Goal: Task Accomplishment & Management: Manage account settings

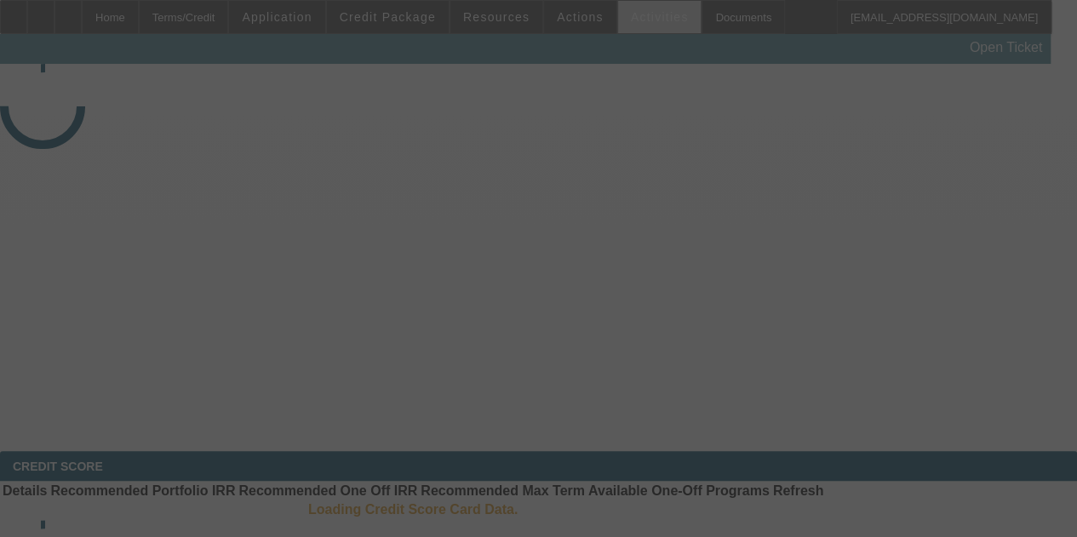
click at [618, 19] on div at bounding box center [538, 268] width 1077 height 537
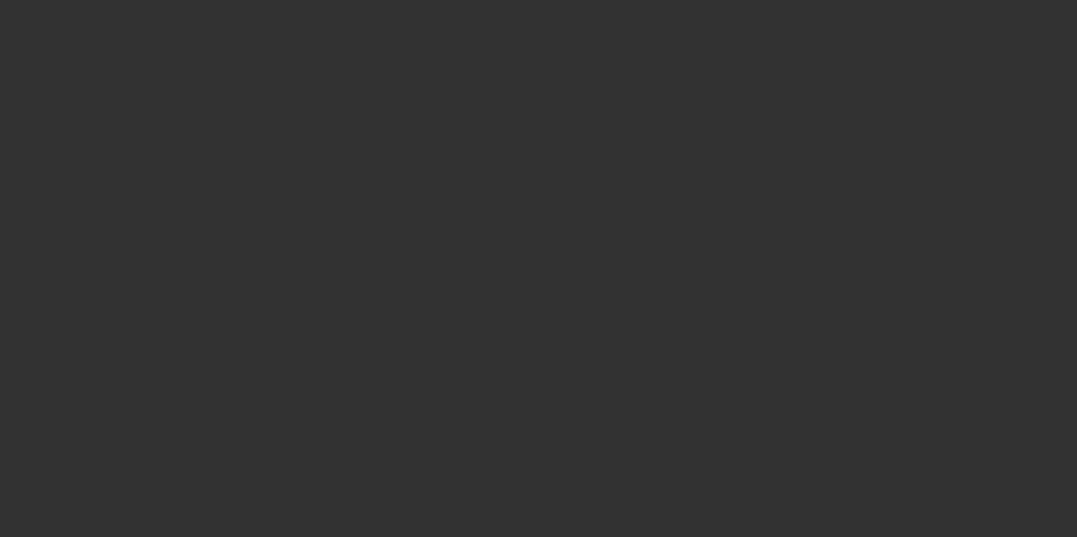
select select "4"
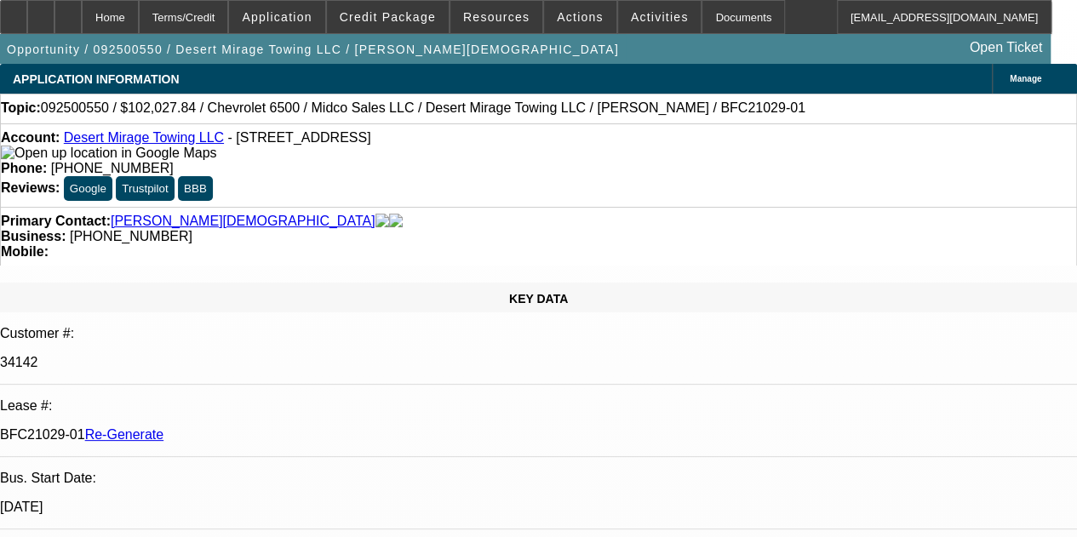
select select "0"
select select "3"
select select "0.1"
select select "4"
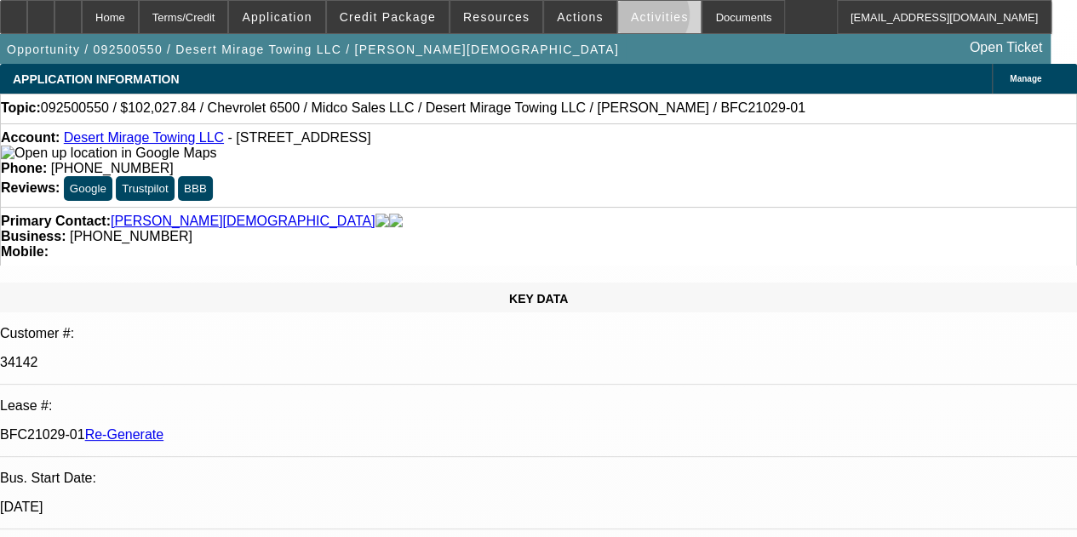
click at [631, 19] on span "Activities" at bounding box center [660, 17] width 58 height 14
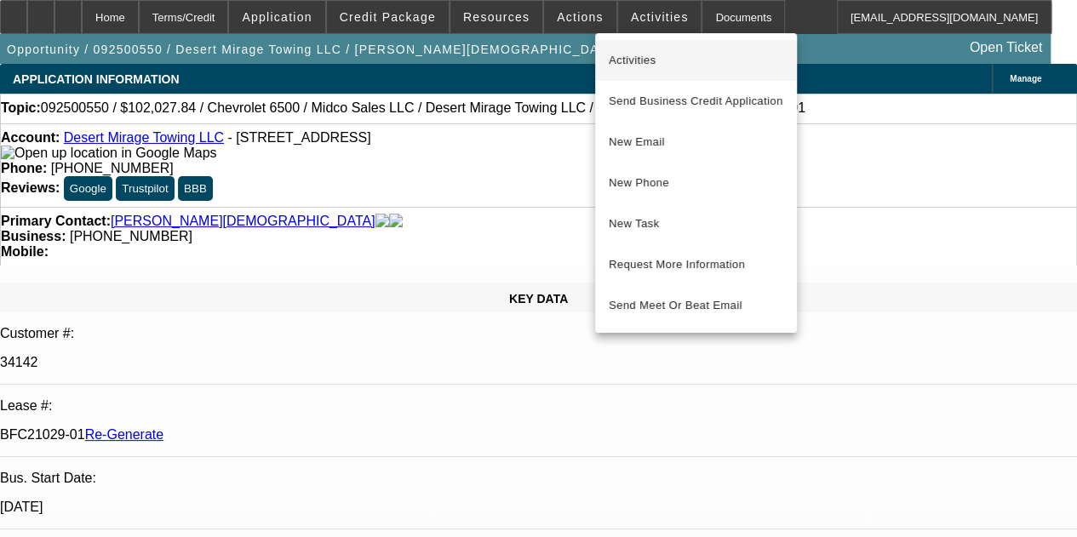
click at [629, 52] on span "Activities" at bounding box center [696, 60] width 174 height 20
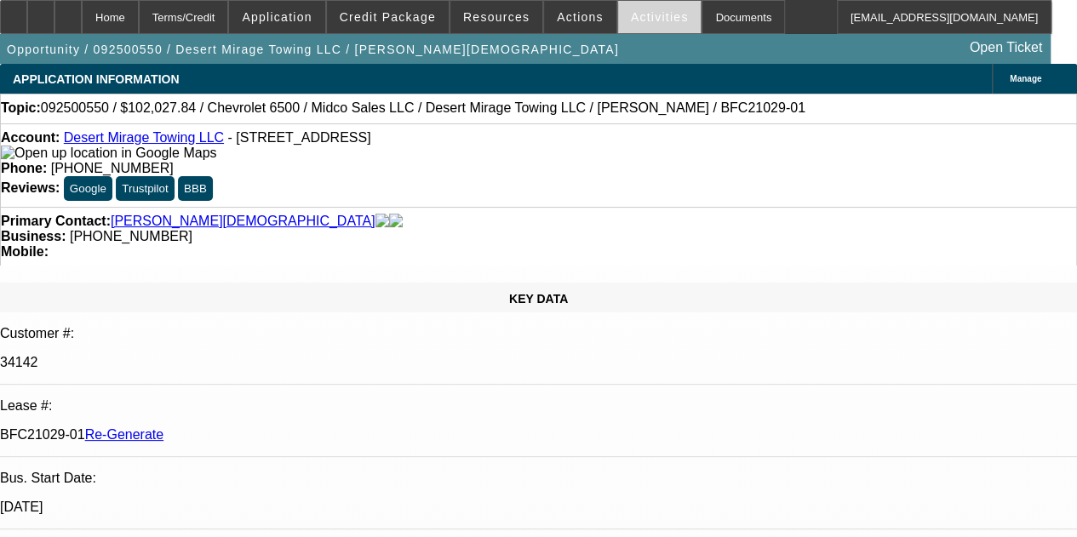
click at [632, 9] on span at bounding box center [659, 17] width 83 height 41
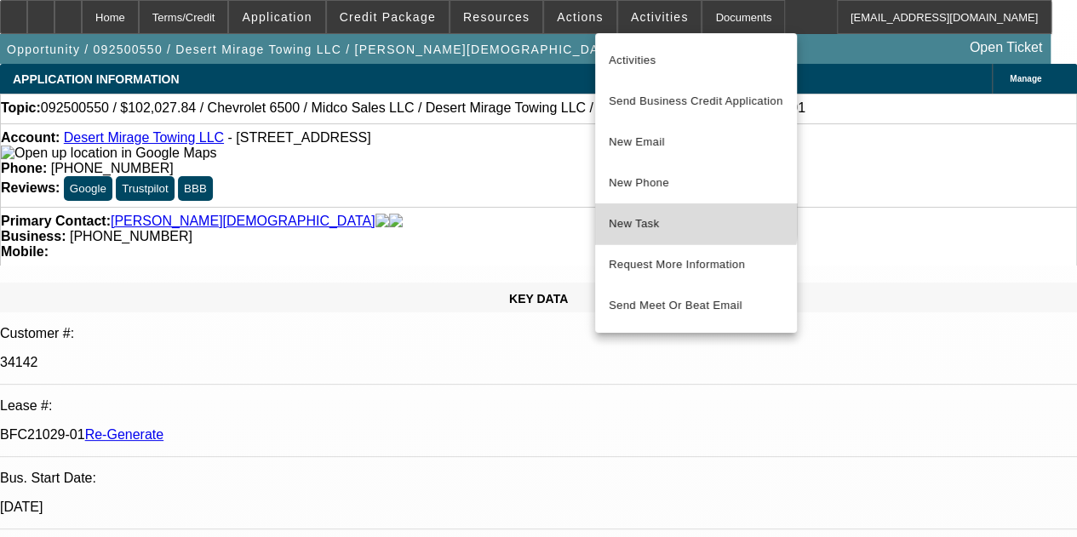
click at [638, 217] on span "New Task" at bounding box center [696, 224] width 174 height 20
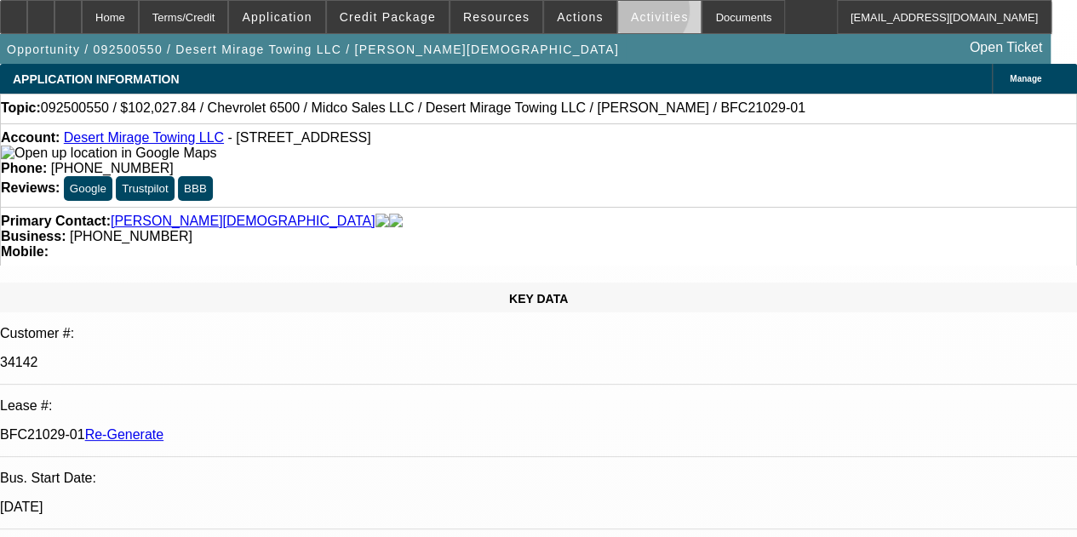
click at [631, 14] on span "Activities" at bounding box center [660, 17] width 58 height 14
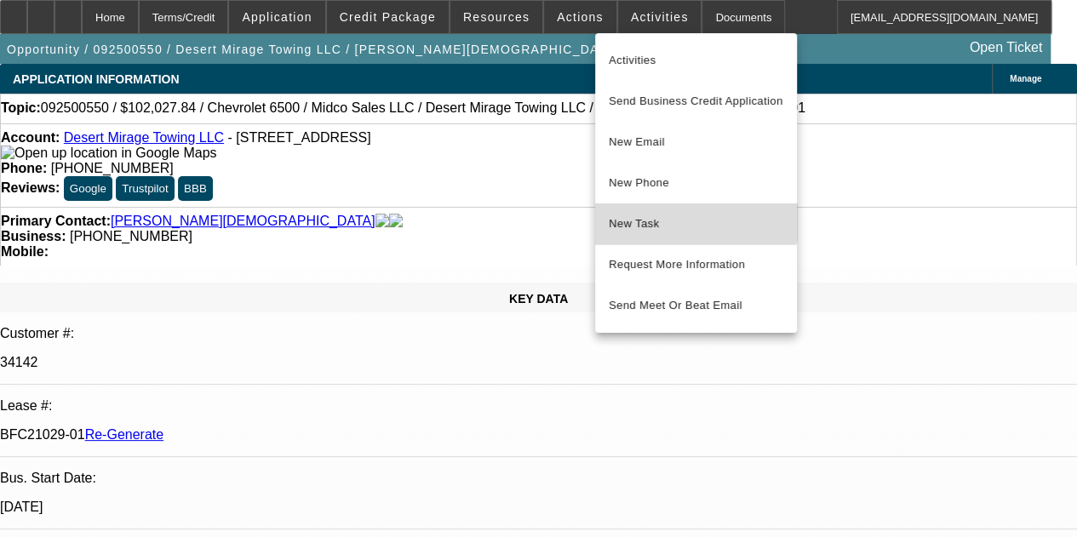
click at [632, 209] on button "New Task" at bounding box center [696, 223] width 202 height 41
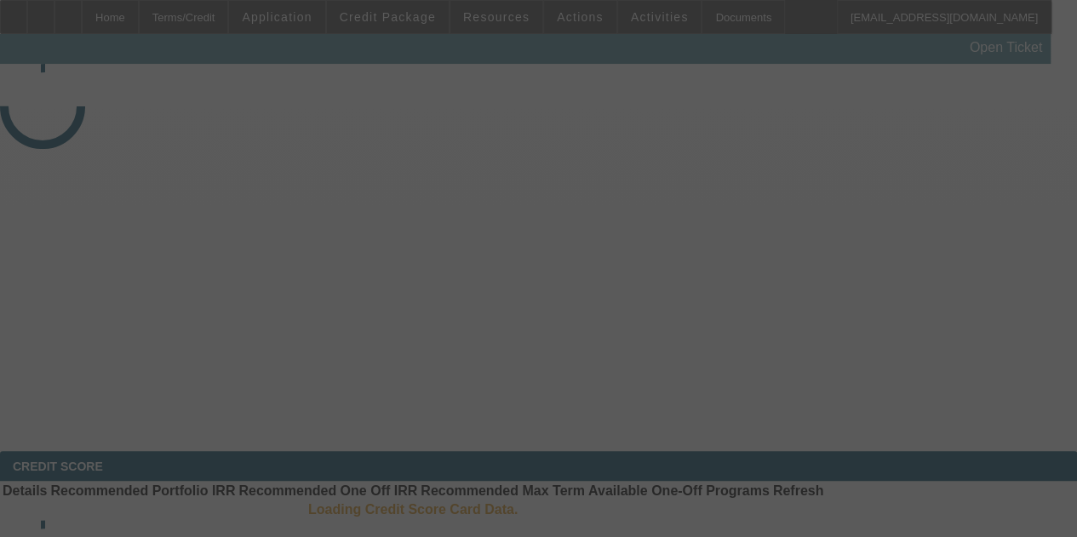
select select "3"
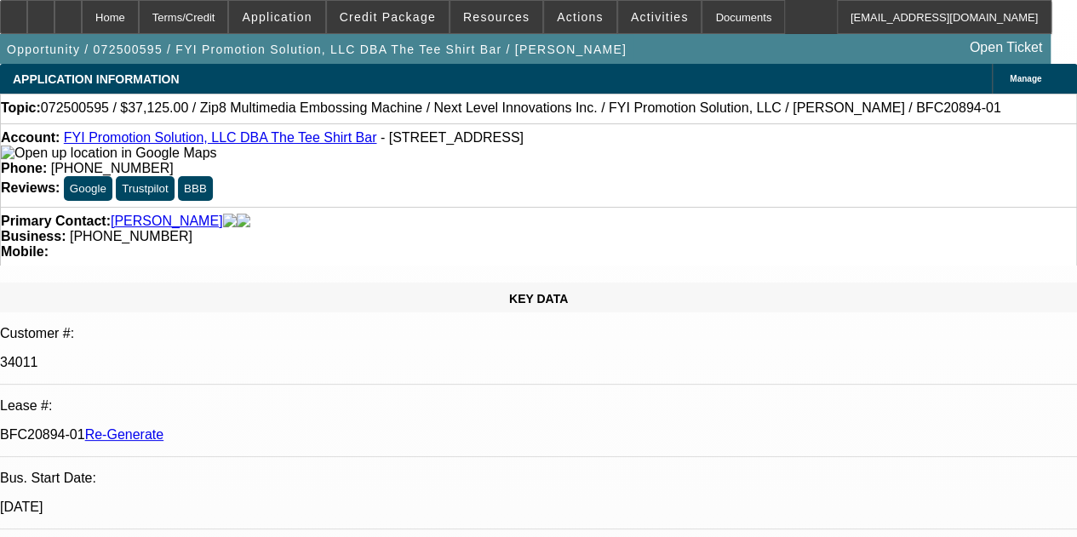
select select "0"
select select "6"
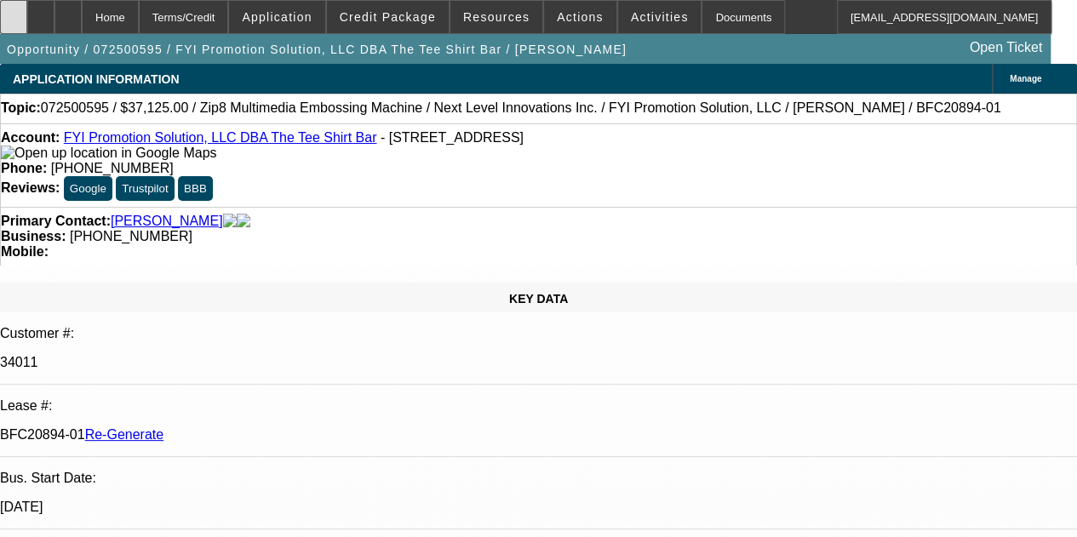
click at [27, 11] on div at bounding box center [13, 17] width 27 height 34
click at [562, 16] on span "Actions" at bounding box center [580, 17] width 47 height 14
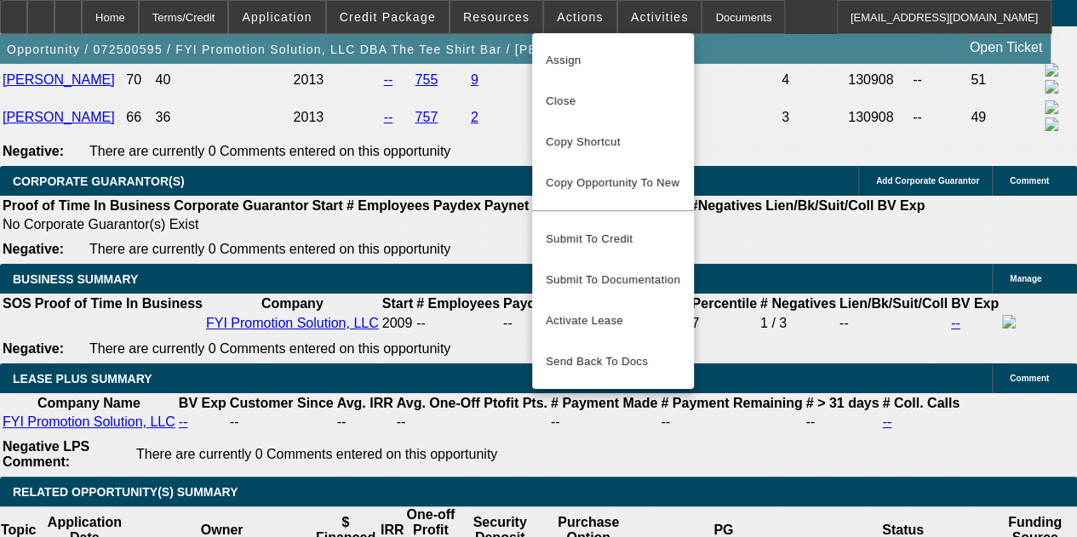
scroll to position [3033, 0]
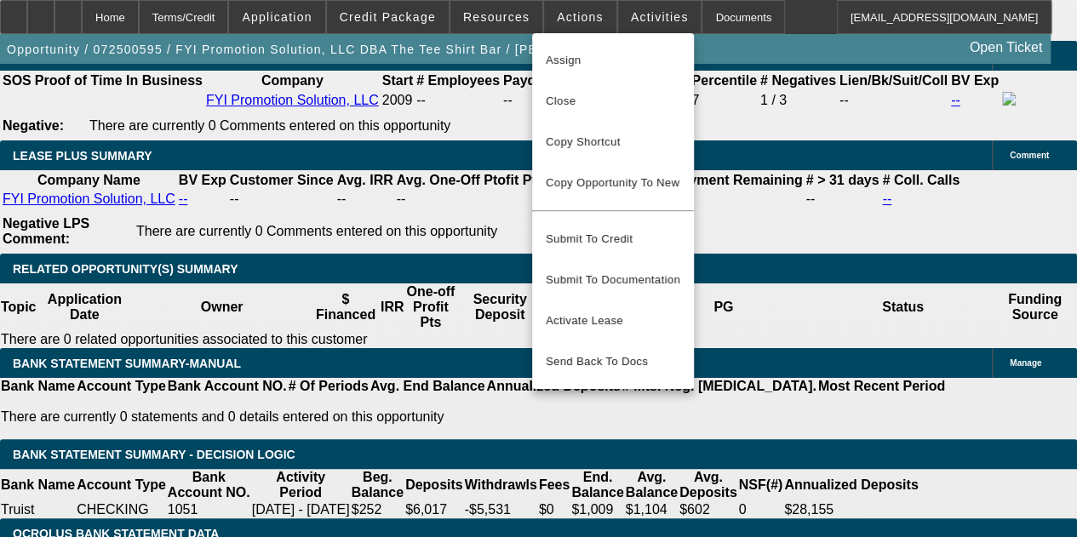
click at [226, 262] on div at bounding box center [538, 268] width 1077 height 537
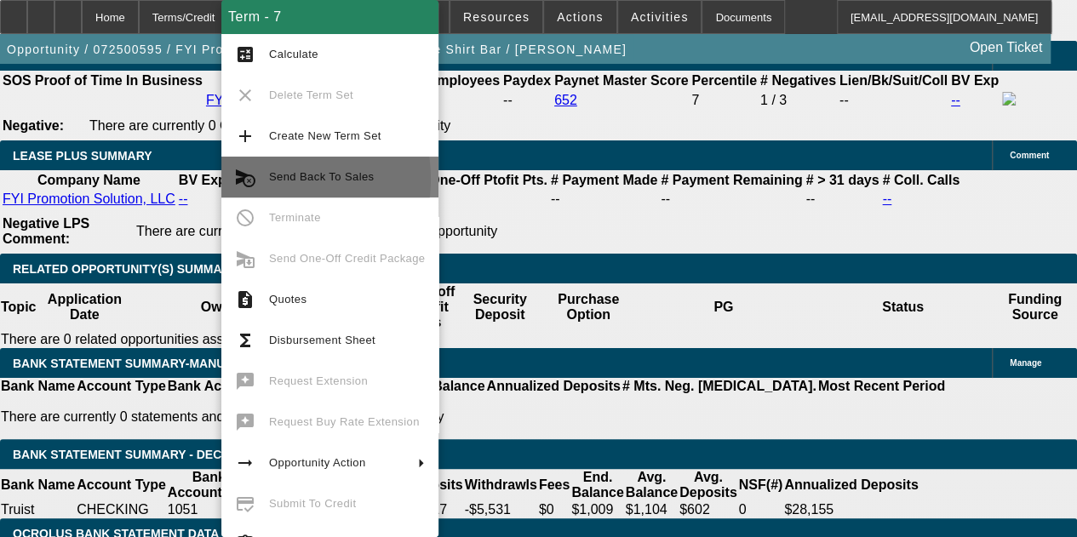
click at [267, 179] on button "cancel_schedule_send Send Back To Sales" at bounding box center [329, 177] width 217 height 41
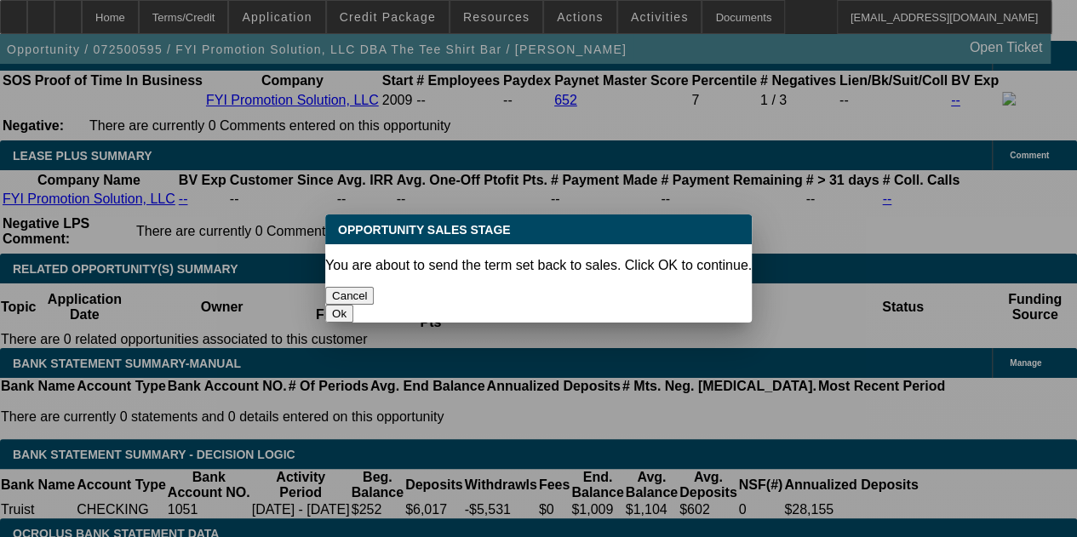
click at [353, 305] on button "Ok" at bounding box center [339, 314] width 28 height 18
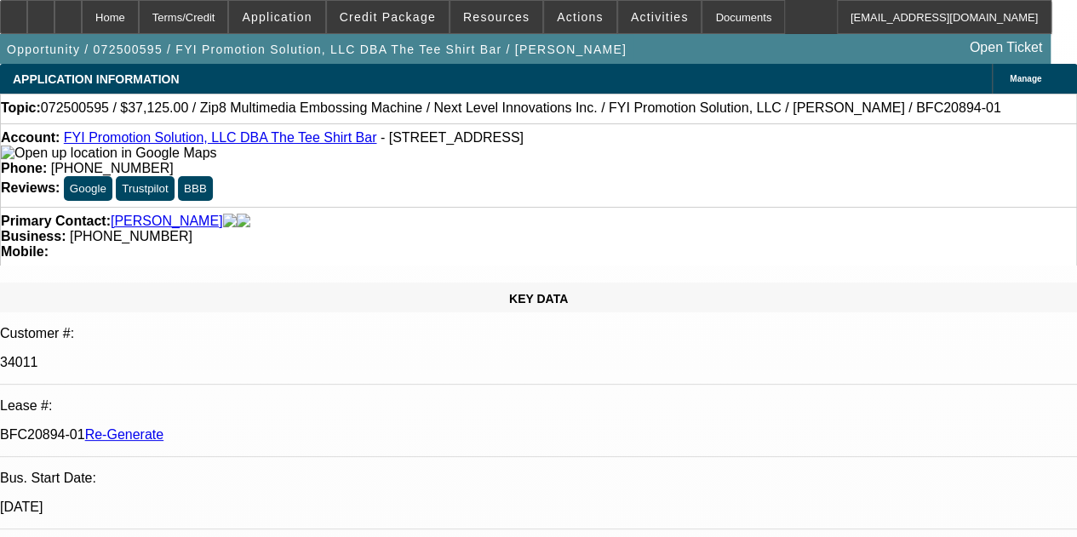
type textarea "John - here is the deal back to be closed out since customer said he is no long…"
click at [82, 8] on div at bounding box center [67, 17] width 27 height 34
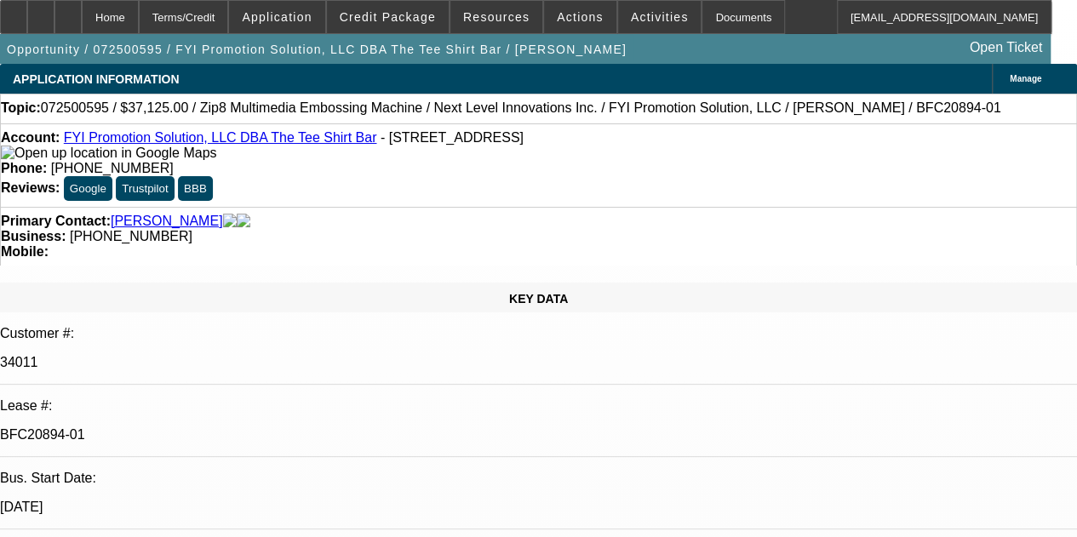
select select "0"
select select "6"
select select "0"
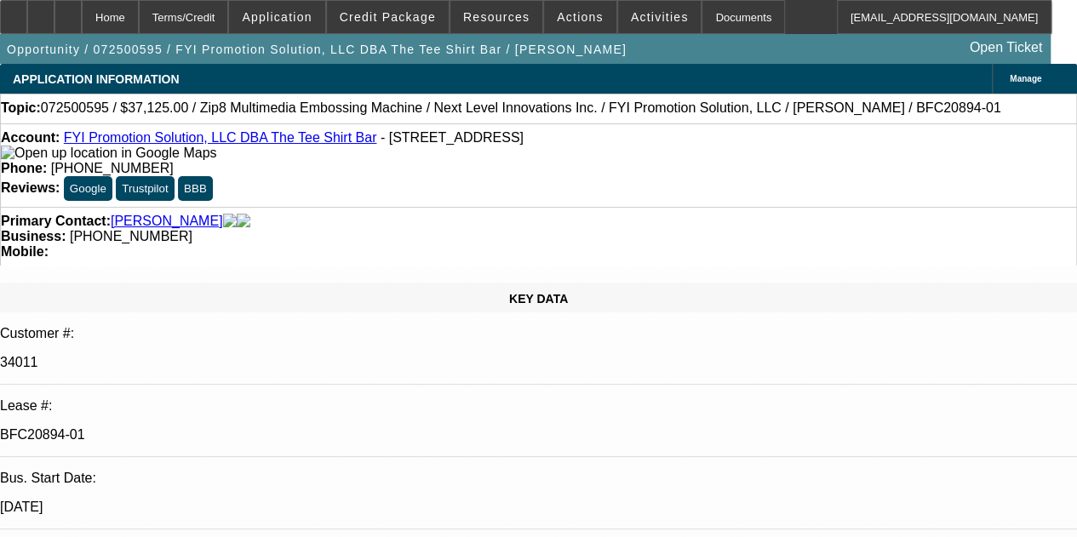
select select "0"
select select "6"
select select "0"
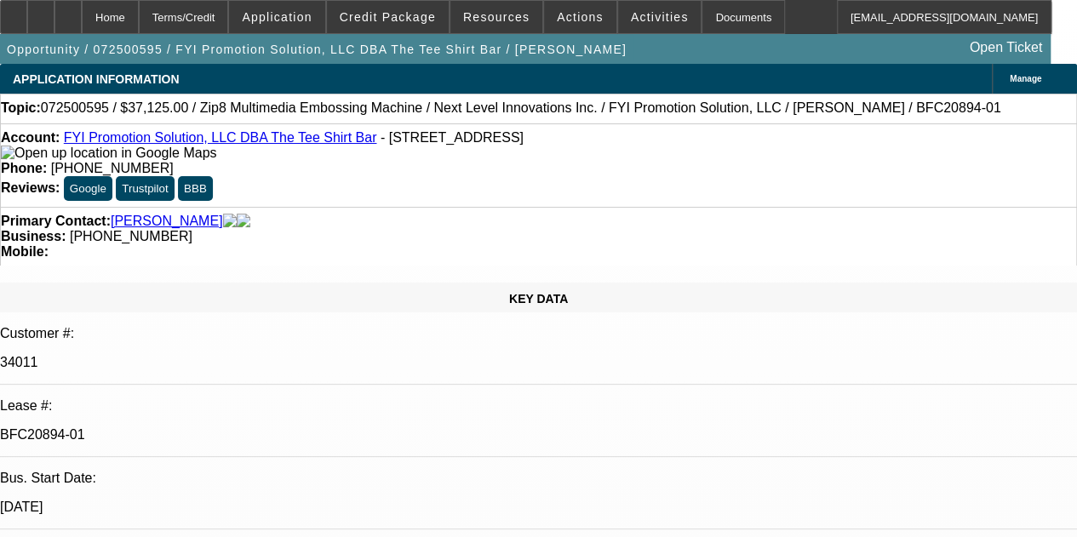
select select "0"
select select "6"
select select "0"
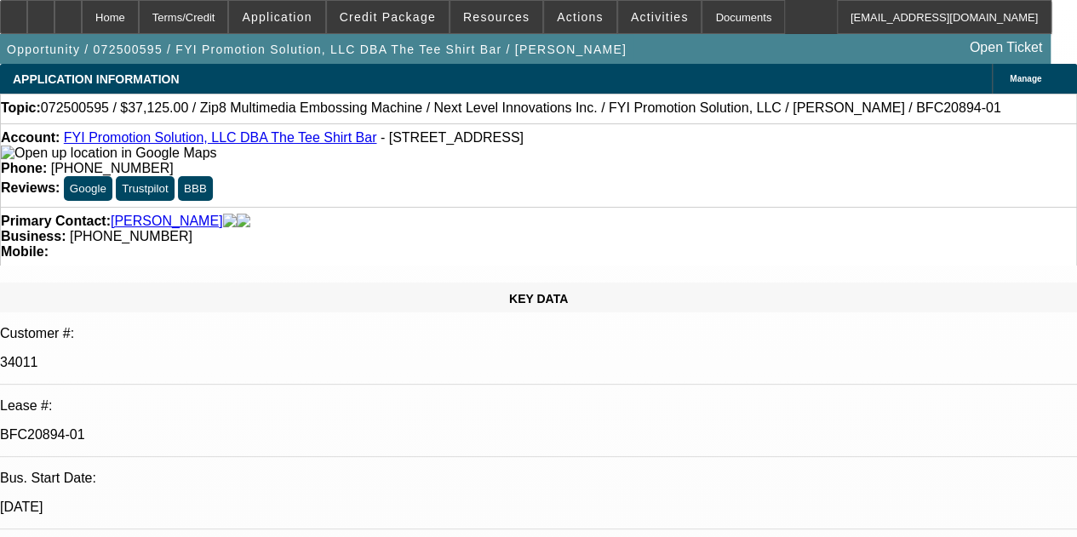
select select "6"
click at [587, 66] on div "APPLICATION INFORMATION Manage" at bounding box center [538, 79] width 1077 height 30
click at [489, 10] on span "Resources" at bounding box center [496, 17] width 66 height 14
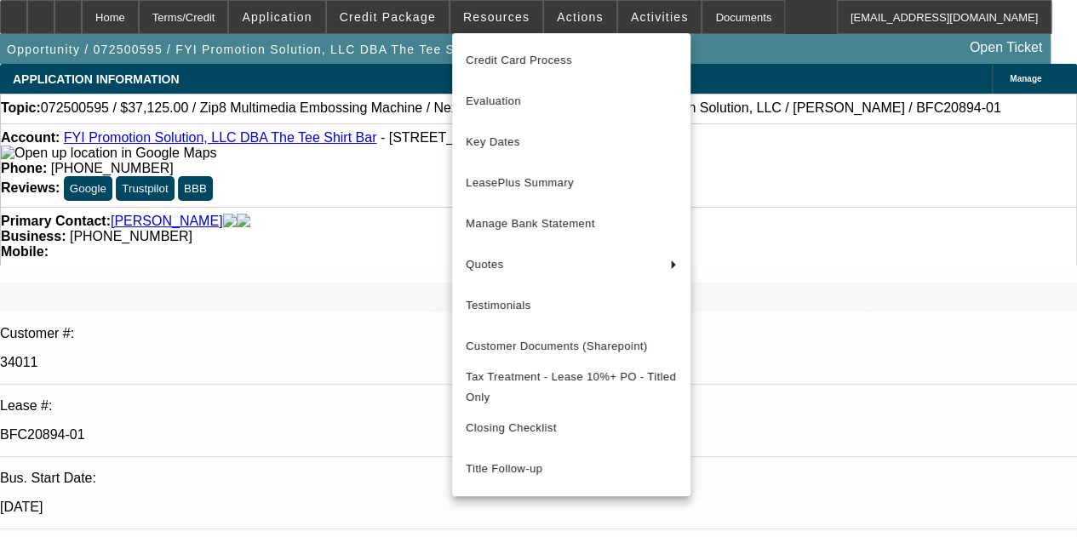
click at [579, 12] on div at bounding box center [538, 268] width 1077 height 537
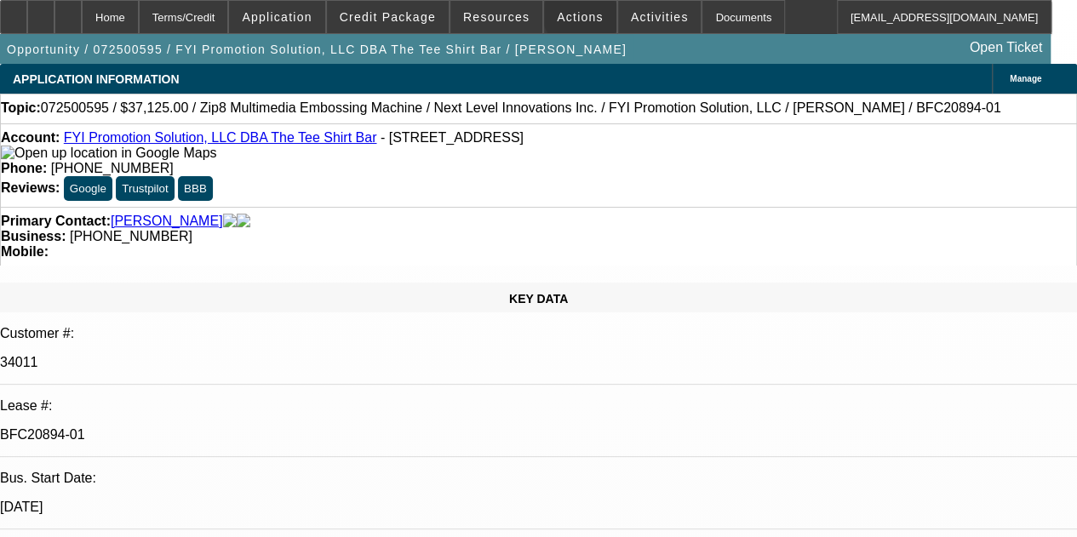
click at [579, 12] on span "Actions" at bounding box center [580, 17] width 47 height 14
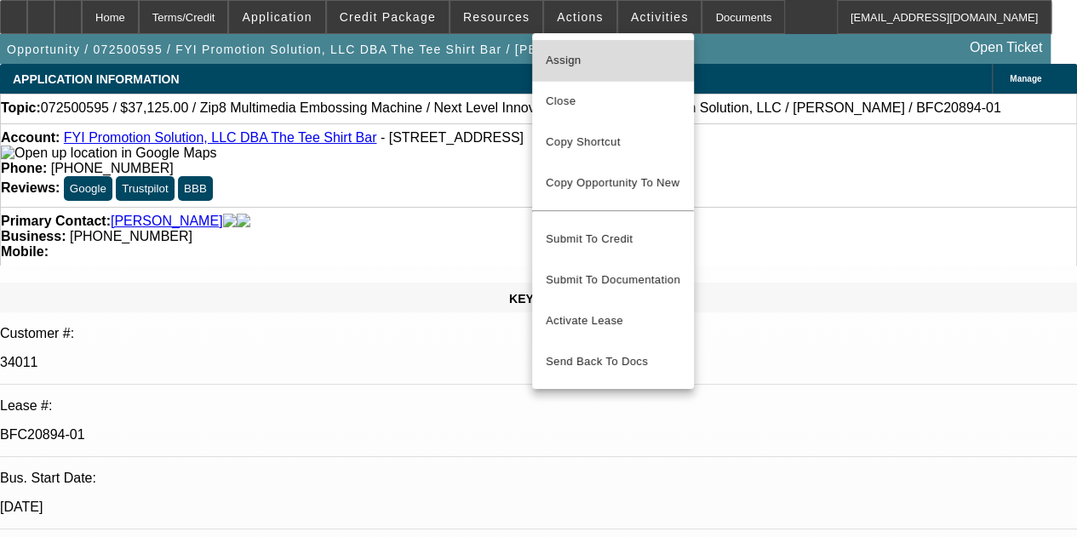
click at [606, 53] on span "Assign" at bounding box center [613, 60] width 134 height 20
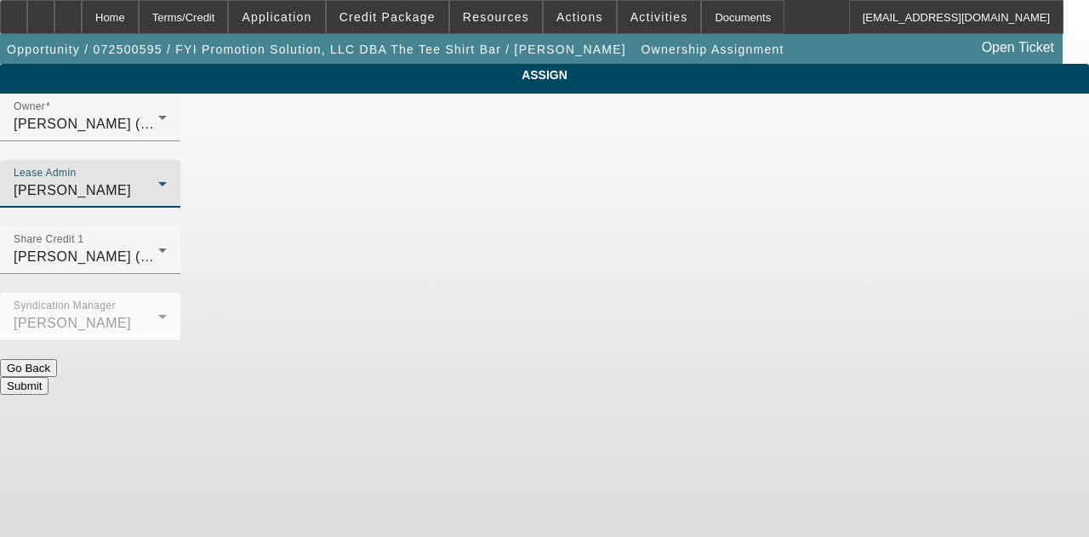
click at [158, 180] on div "Solis, Monica" at bounding box center [86, 190] width 145 height 20
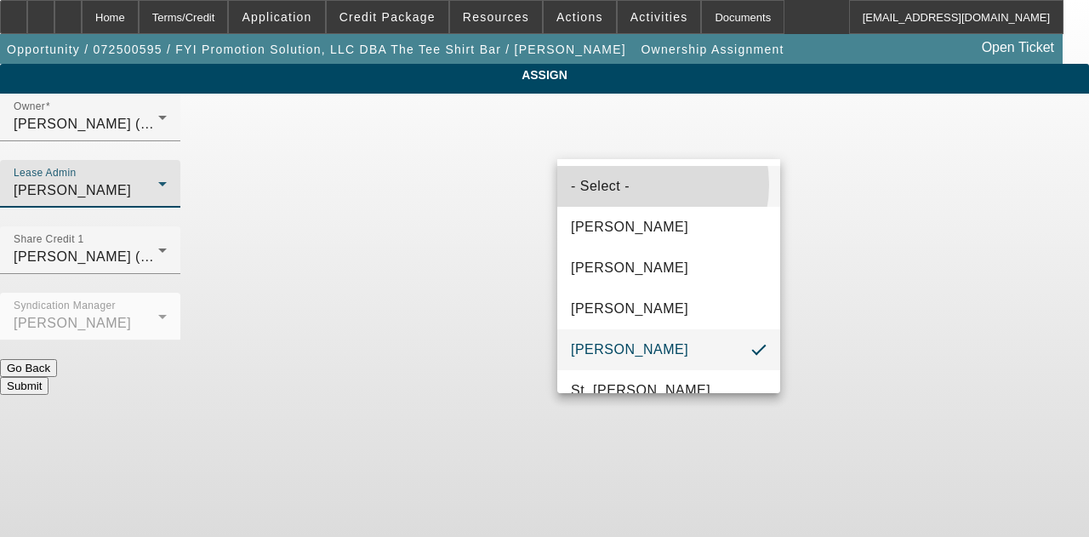
click at [637, 185] on mat-option "- Select -" at bounding box center [668, 186] width 223 height 41
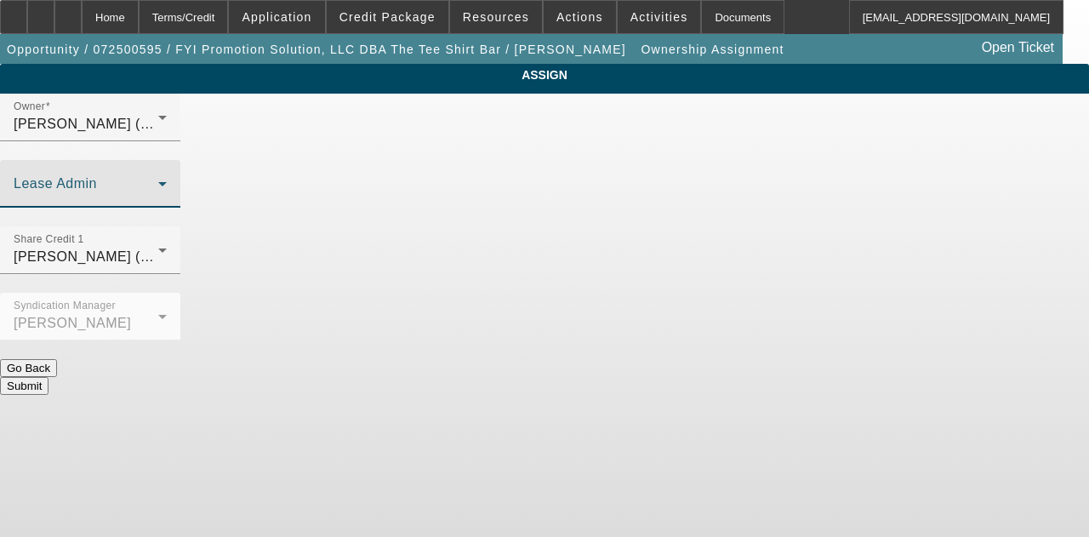
click at [49, 377] on button "Submit" at bounding box center [24, 386] width 49 height 18
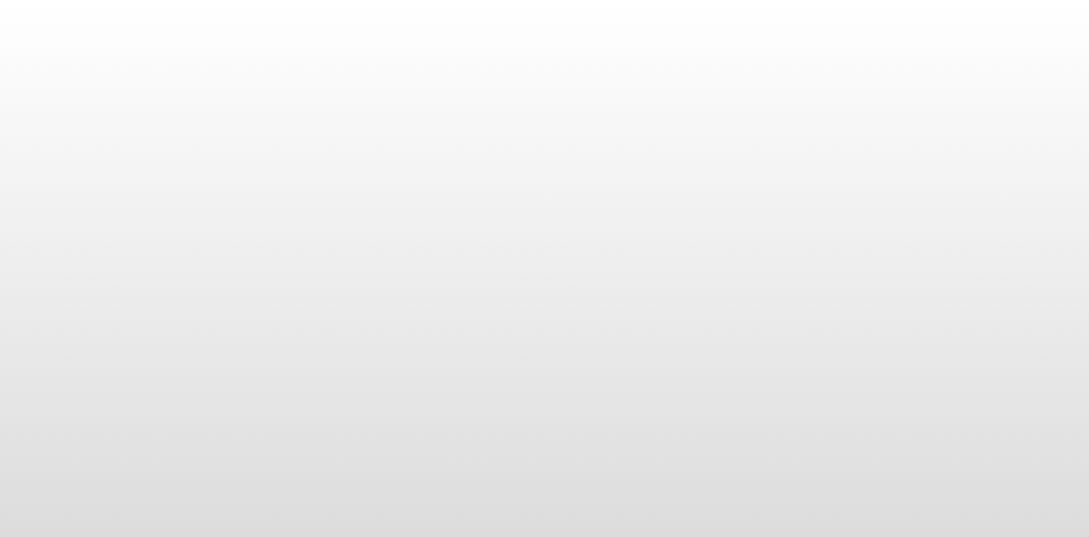
click at [735, 128] on body at bounding box center [544, 268] width 1089 height 537
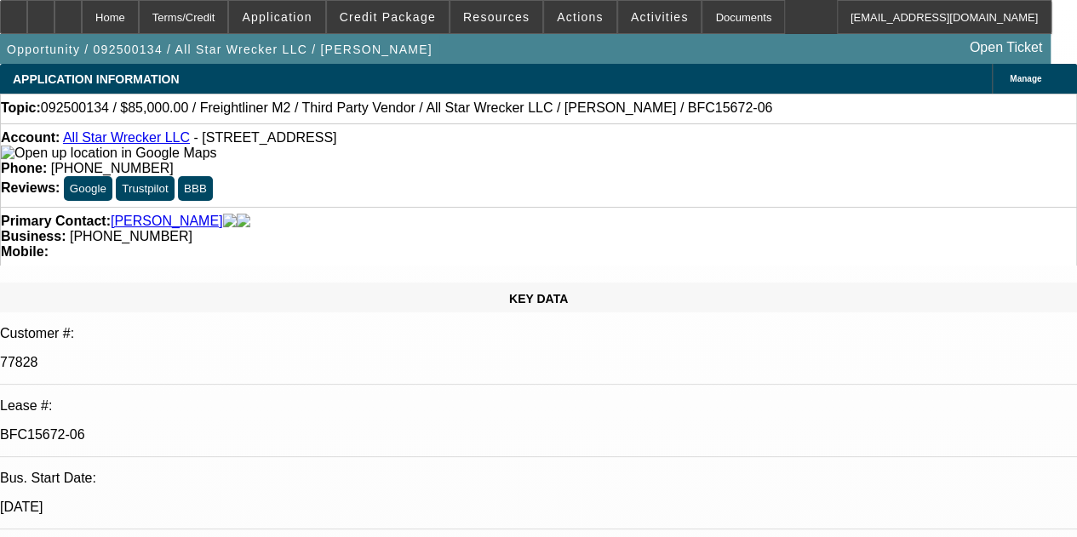
select select "0"
select select "2"
select select "0"
select select "6"
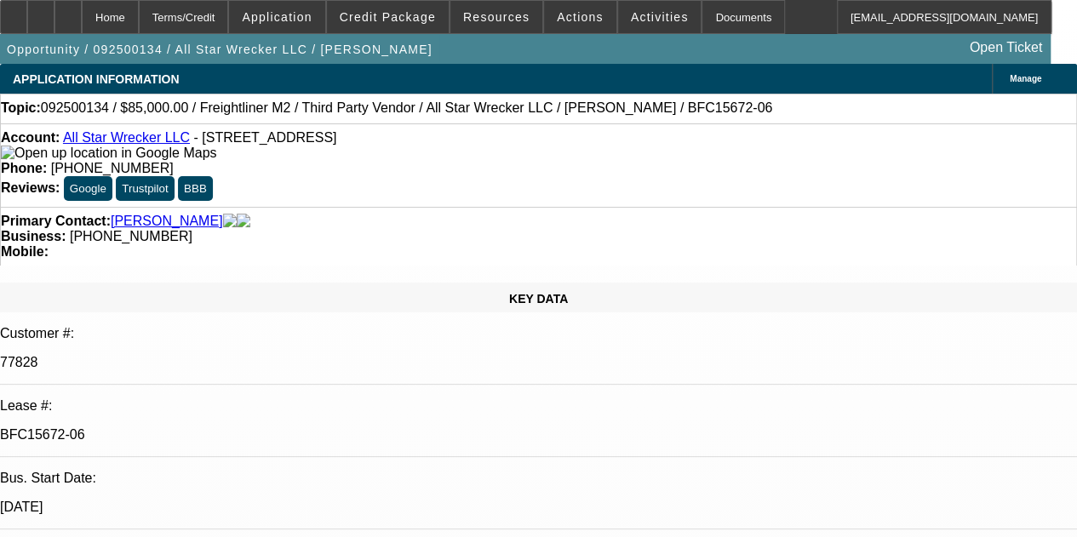
select select "0"
select select "2"
select select "0"
select select "6"
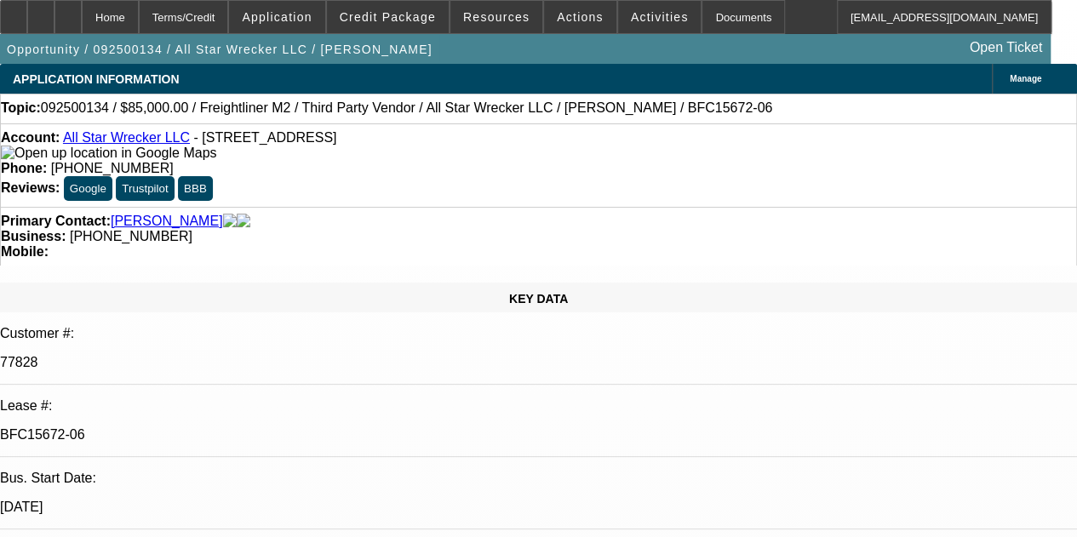
select select "0"
select select "2"
select select "0"
select select "6"
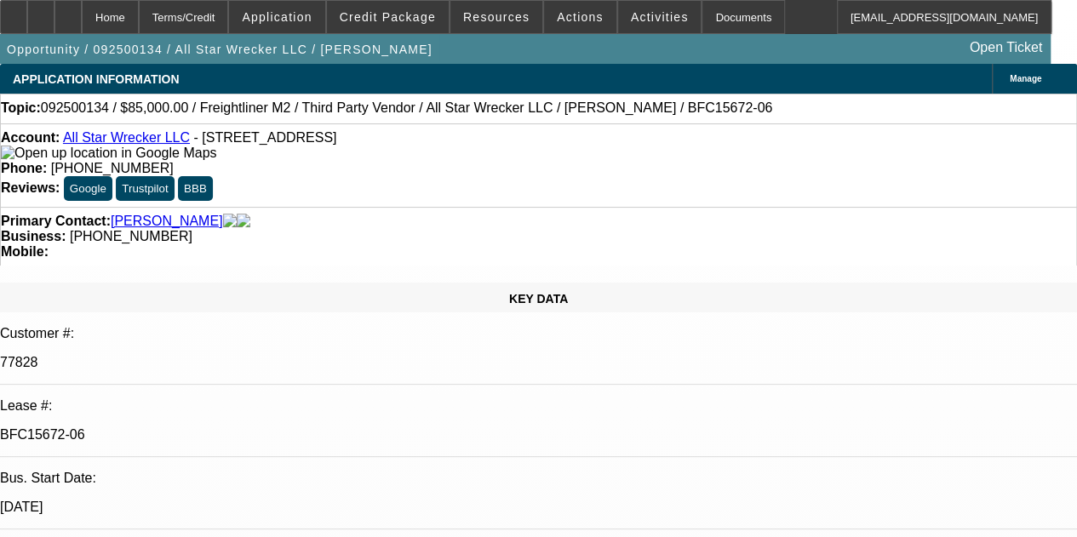
select select "0"
select select "6"
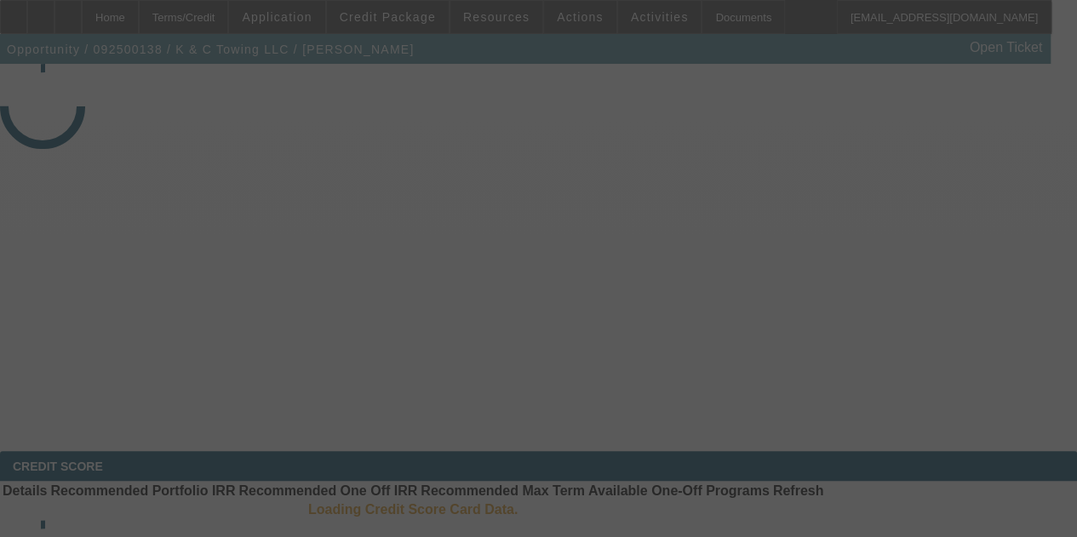
select select "4"
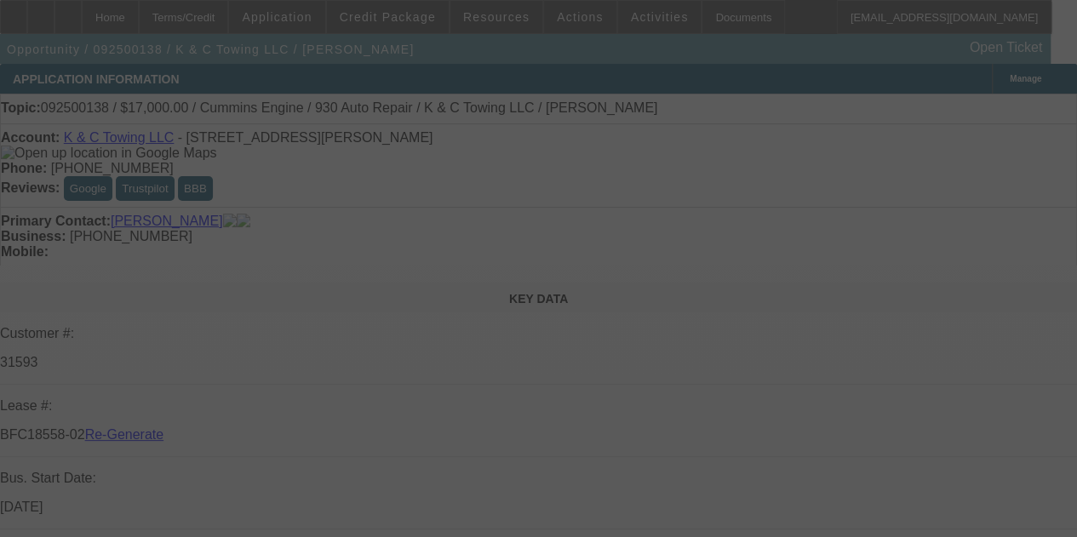
select select "0"
select select "2"
select select "0"
select select "6"
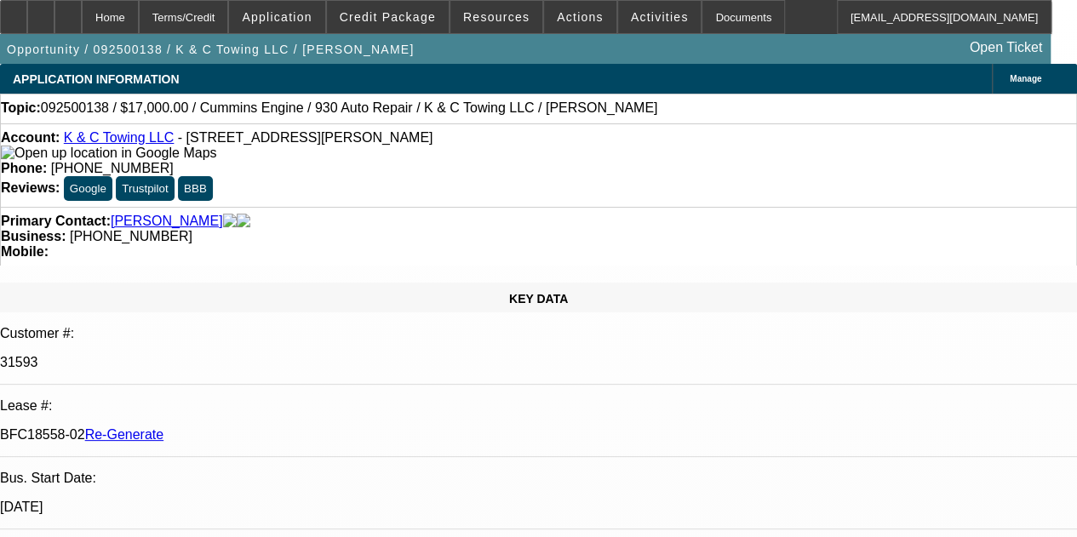
drag, startPoint x: 1040, startPoint y: 413, endPoint x: 861, endPoint y: 219, distance: 263.8
click at [701, 8] on div "Documents" at bounding box center [742, 17] width 83 height 34
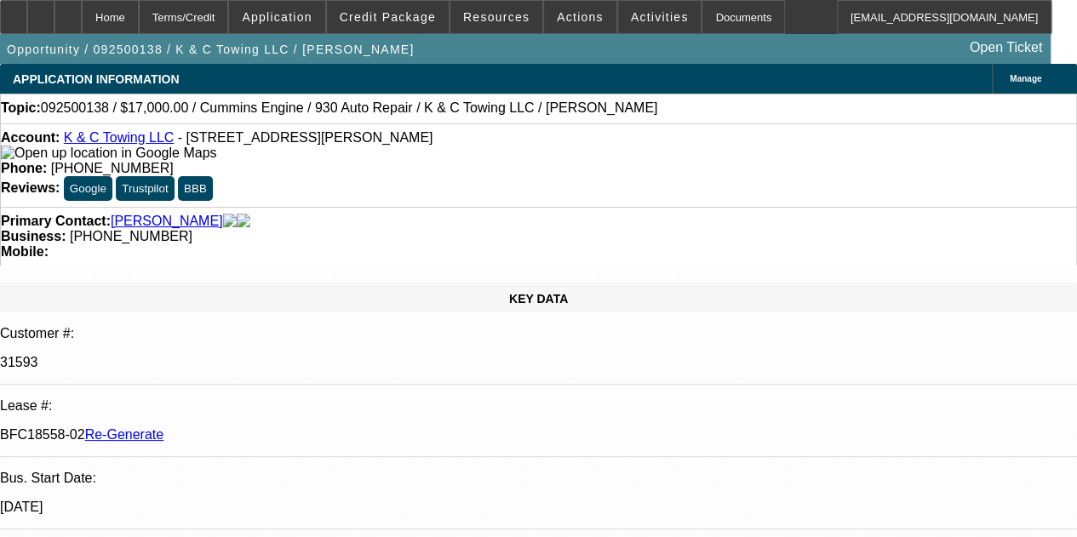
click at [701, 16] on div "Documents" at bounding box center [742, 17] width 83 height 34
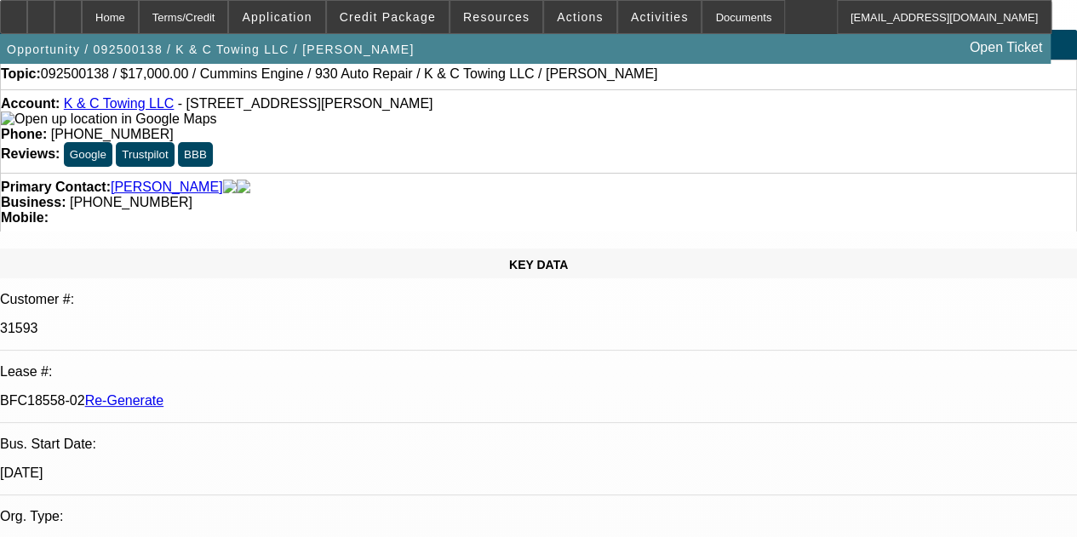
scroll to position [68, 0]
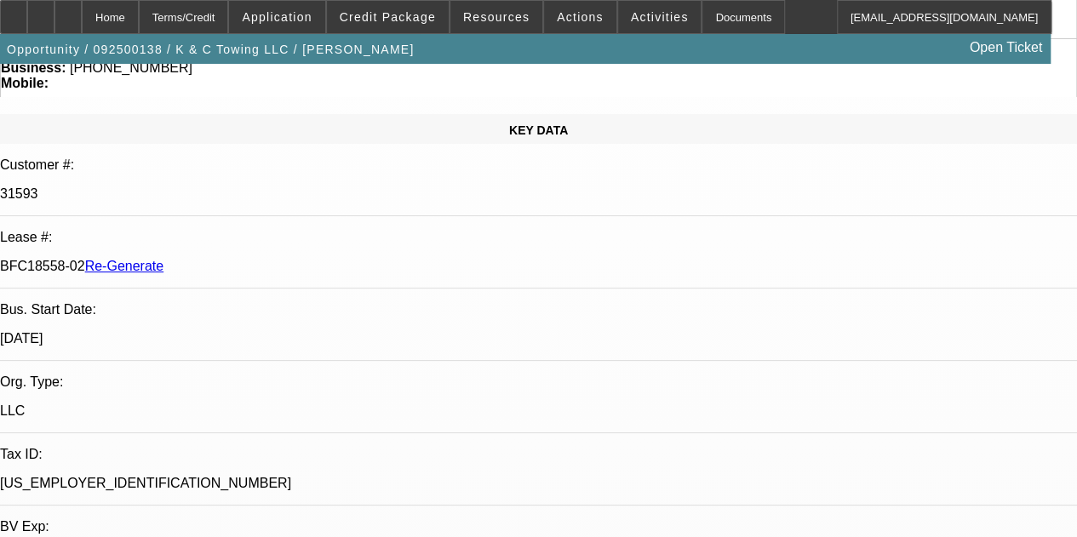
scroll to position [170, 0]
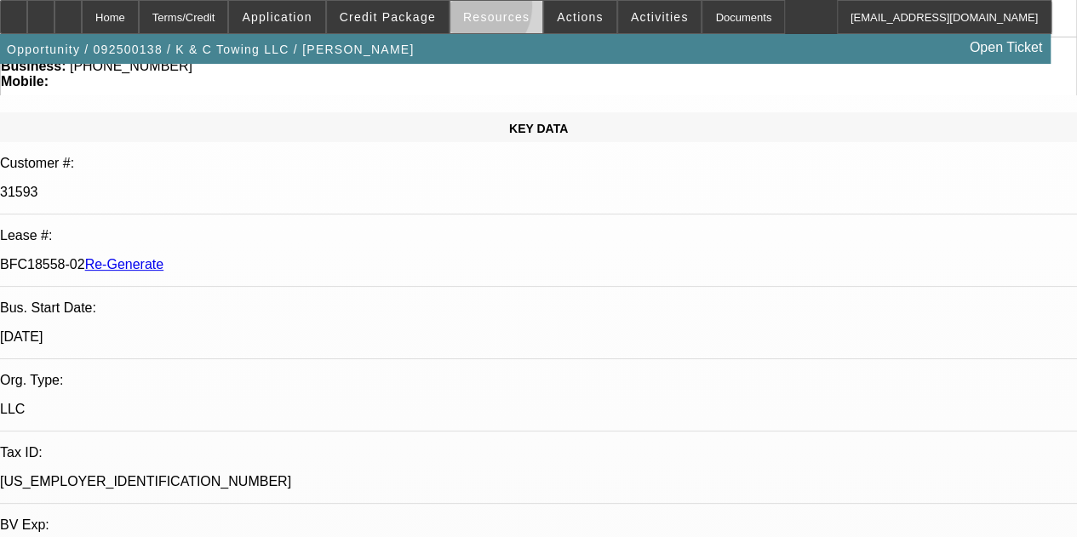
click at [473, 9] on span at bounding box center [496, 17] width 92 height 41
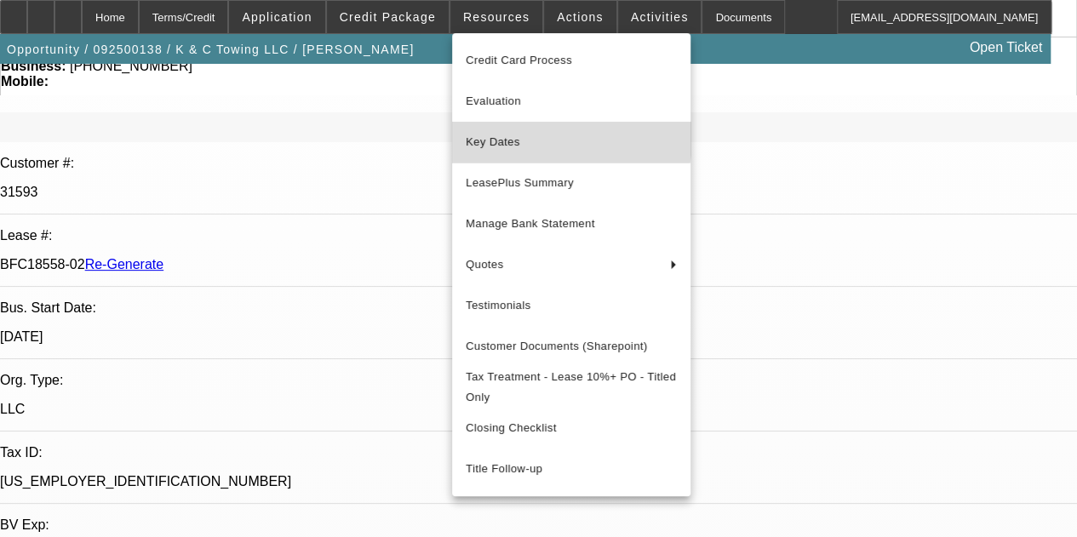
click at [490, 135] on span "Key Dates" at bounding box center [571, 142] width 211 height 20
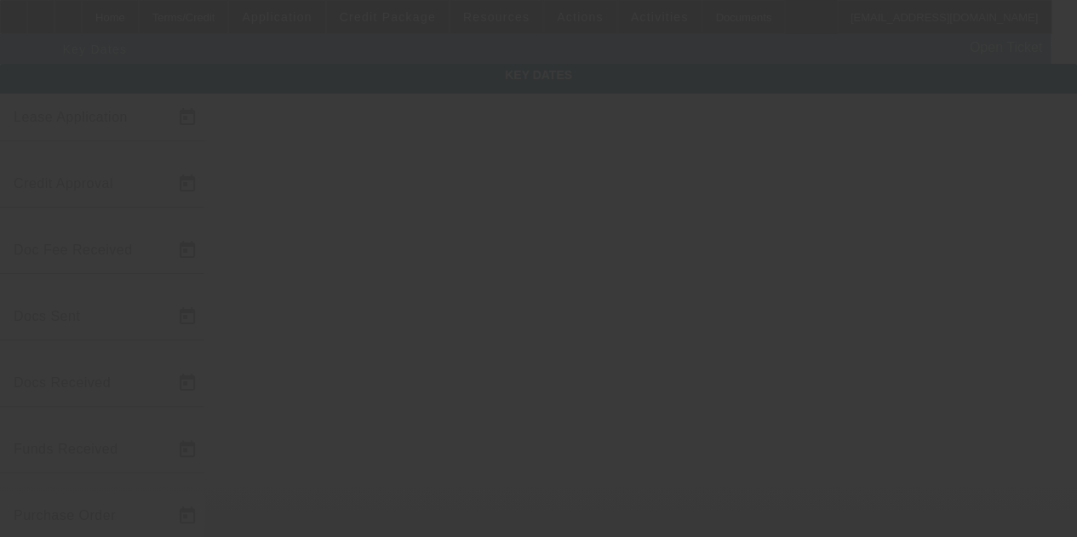
type input "9/8/2025"
type input "9/10/2025"
type input "9/12/2025"
type input "9/15/2025"
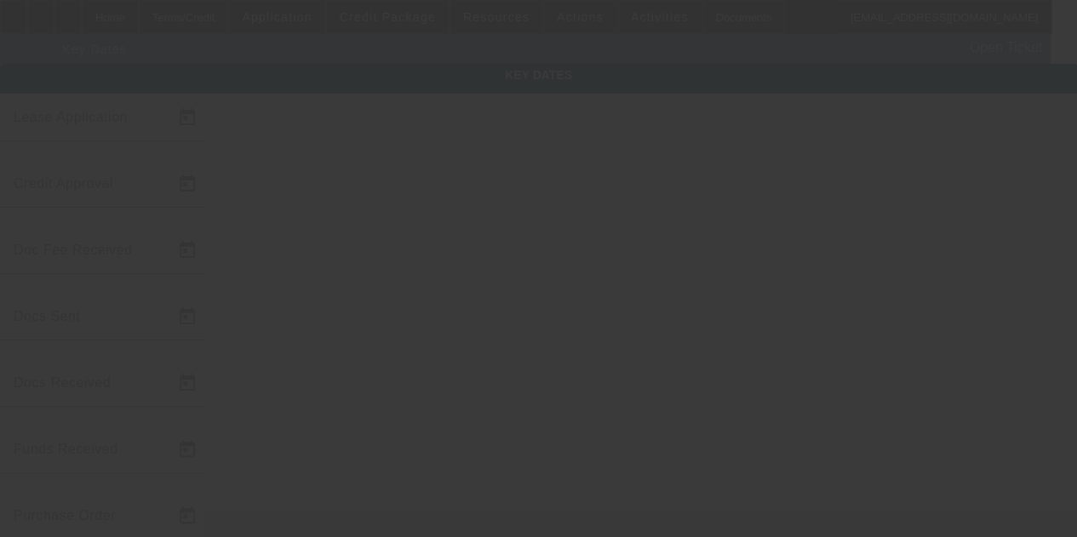
type input "9/26/2025"
type input "10/2/2025"
type input "11/1/2025"
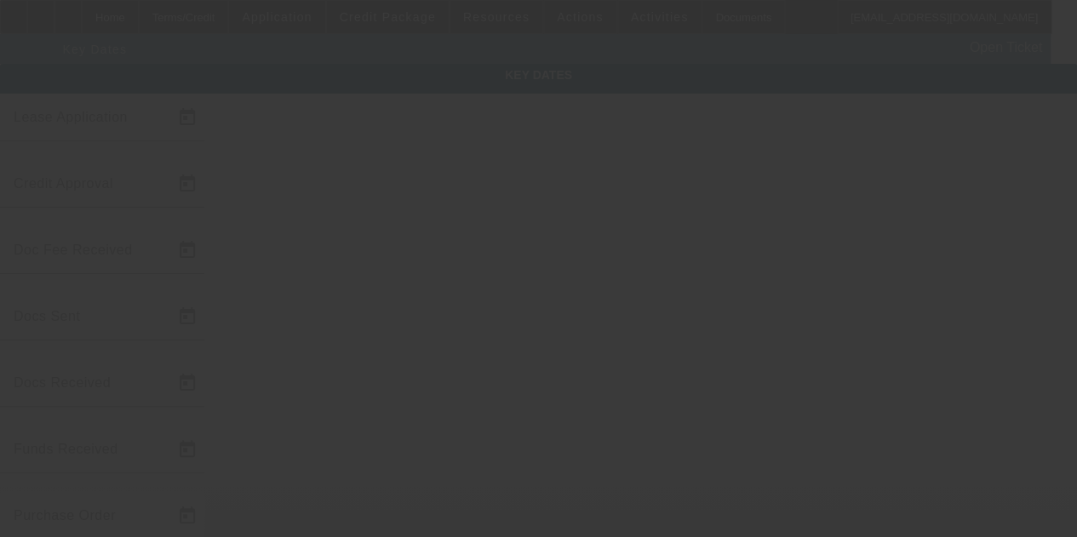
type input "12/1/2025"
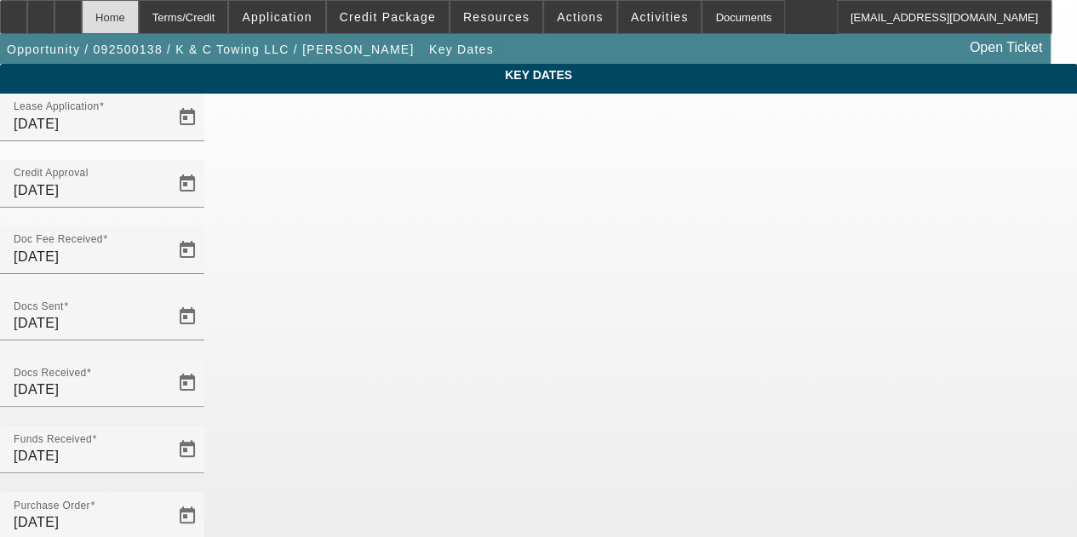
click at [134, 11] on div "Home" at bounding box center [110, 17] width 57 height 34
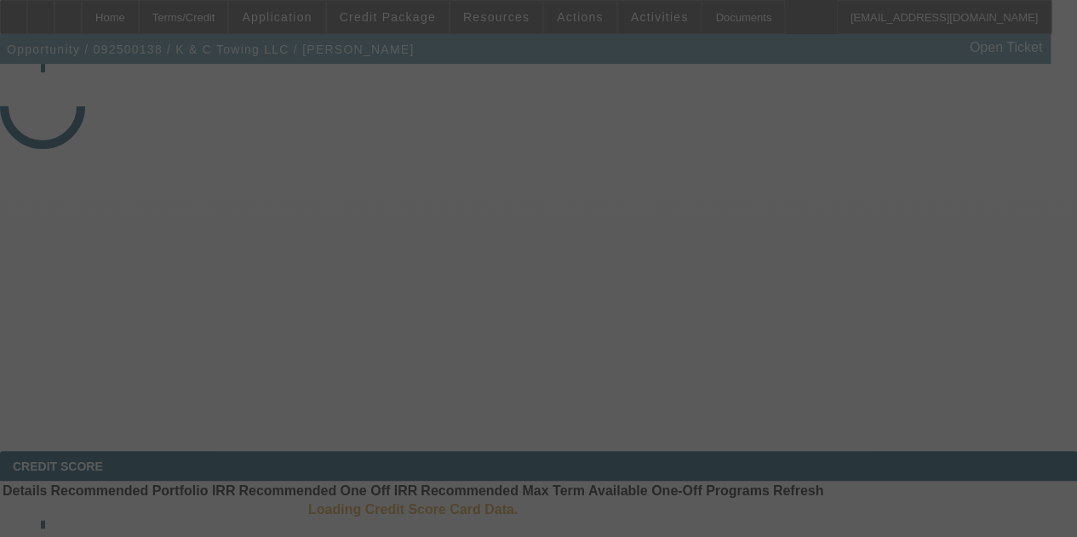
select select "4"
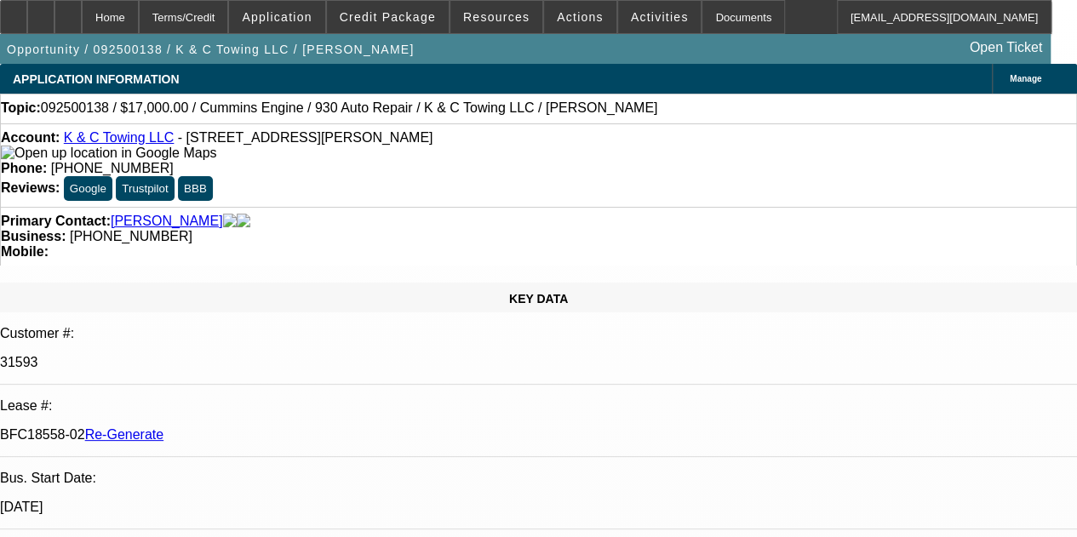
select select "0"
select select "2"
select select "0"
select select "6"
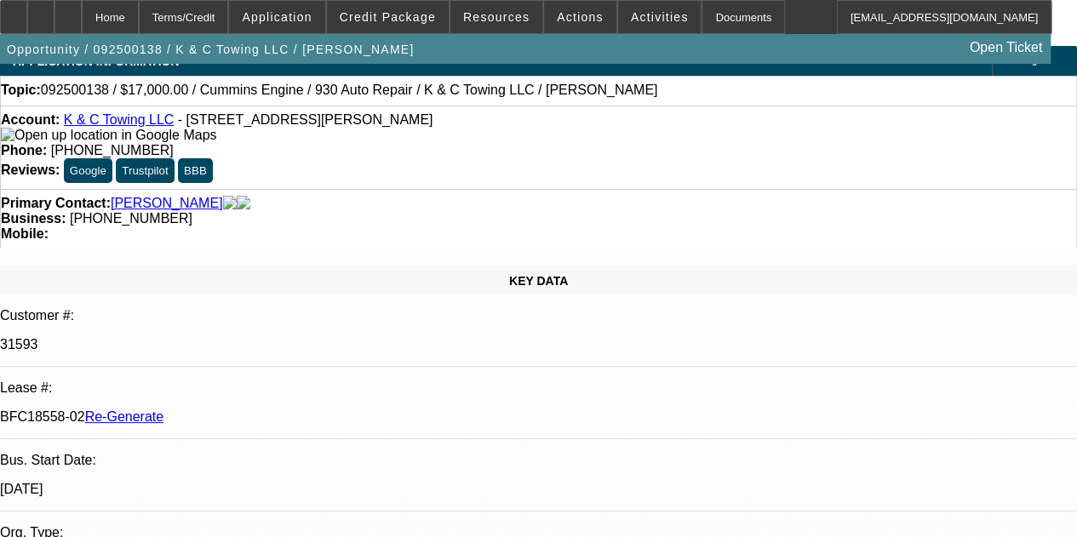
scroll to position [34, 0]
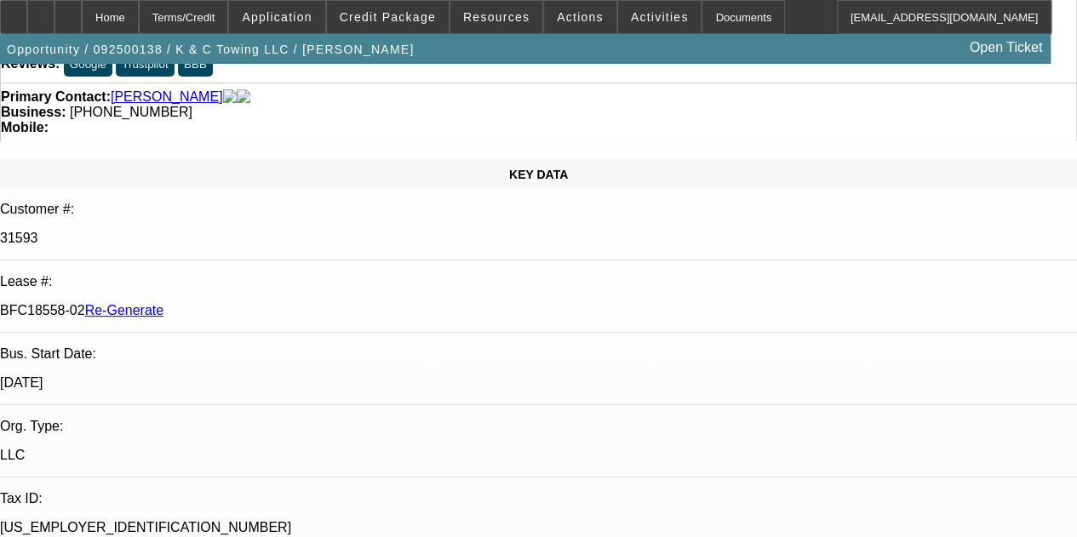
scroll to position [136, 0]
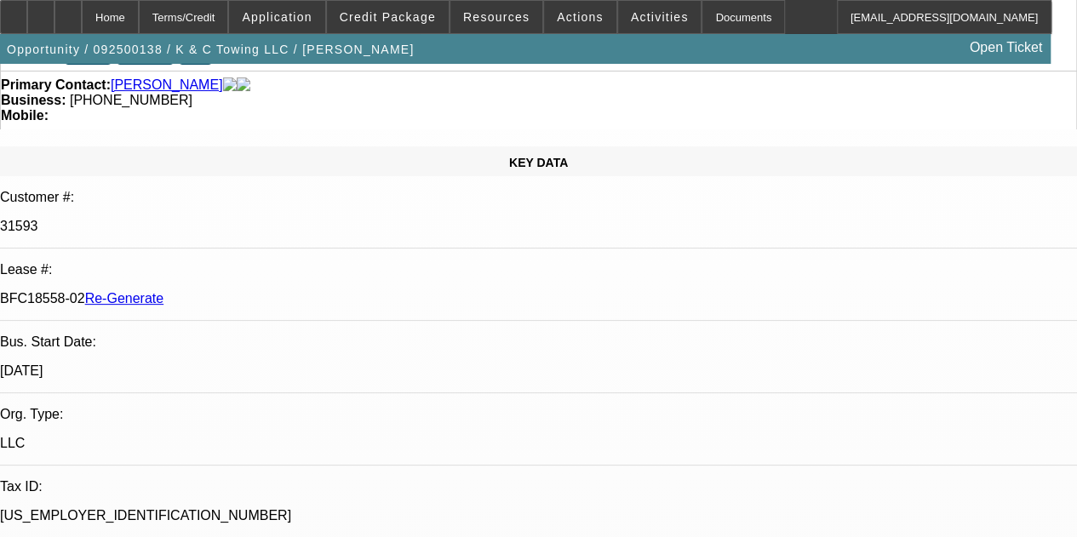
click at [626, 9] on span at bounding box center [659, 17] width 83 height 41
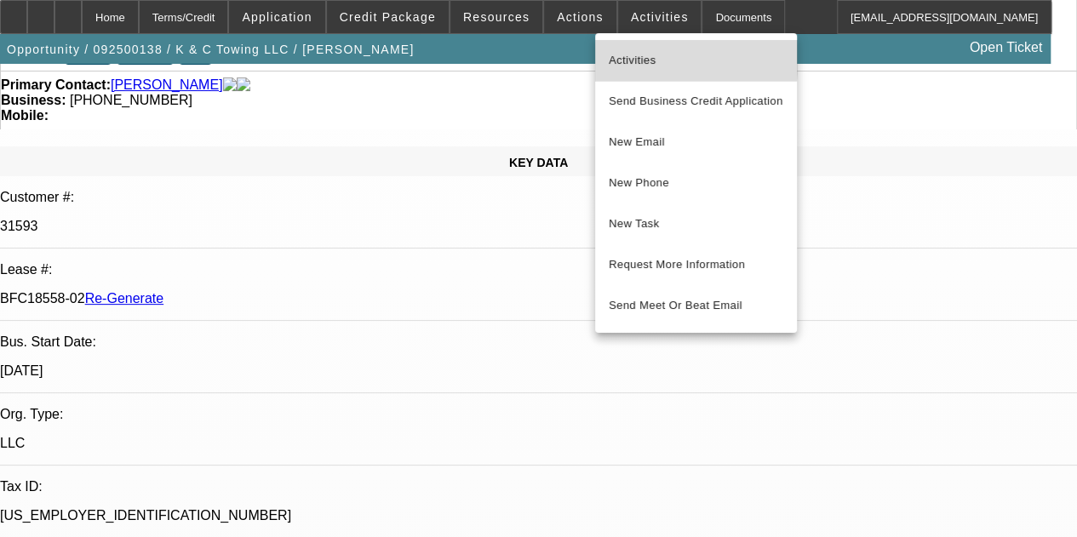
click at [633, 57] on span "Activities" at bounding box center [696, 60] width 174 height 20
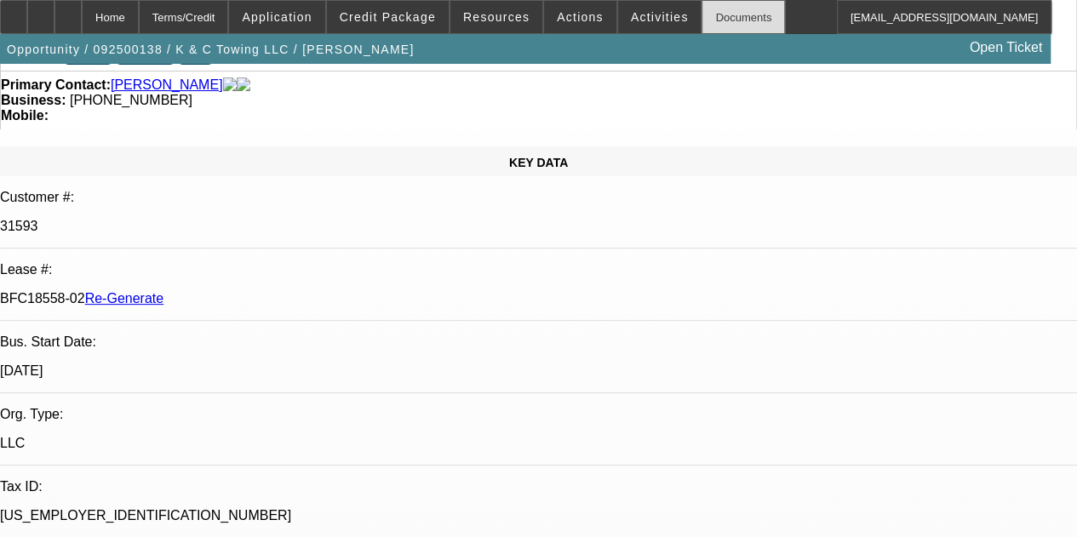
click at [717, 11] on div "Documents" at bounding box center [742, 17] width 83 height 34
click at [557, 5] on span at bounding box center [580, 17] width 72 height 41
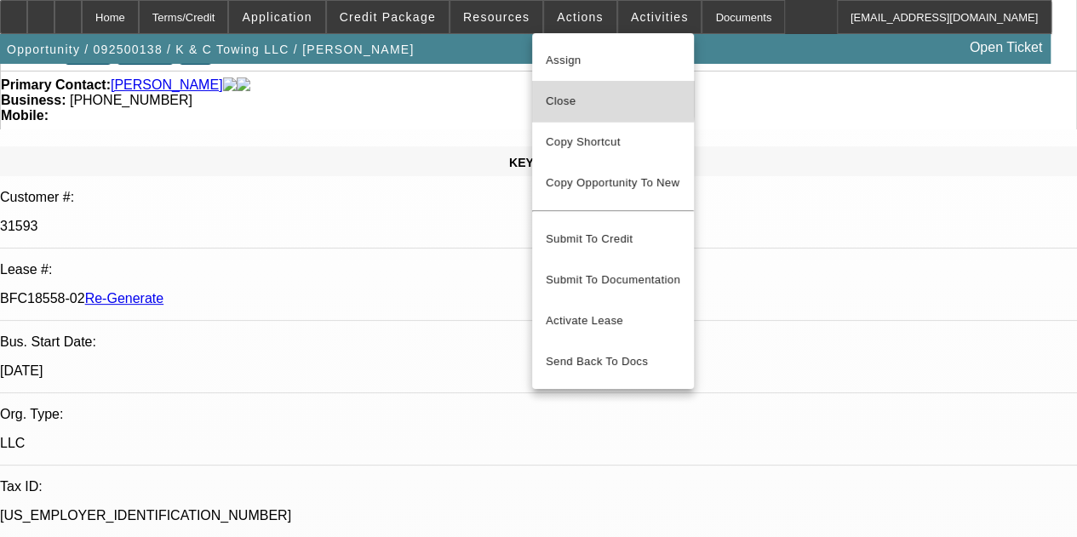
click at [558, 94] on span "Close" at bounding box center [613, 101] width 134 height 20
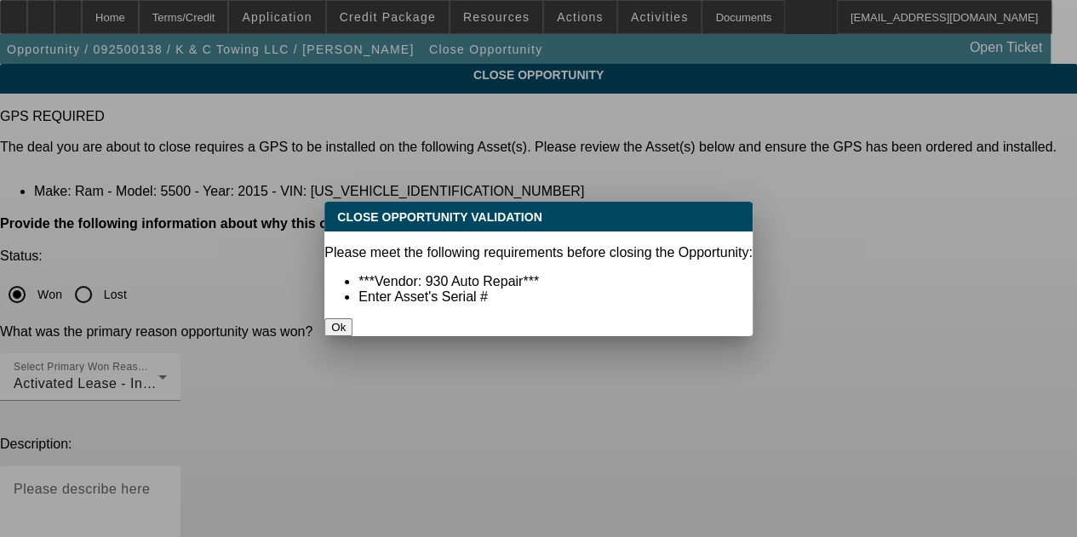
click at [352, 318] on button "Ok" at bounding box center [338, 327] width 28 height 18
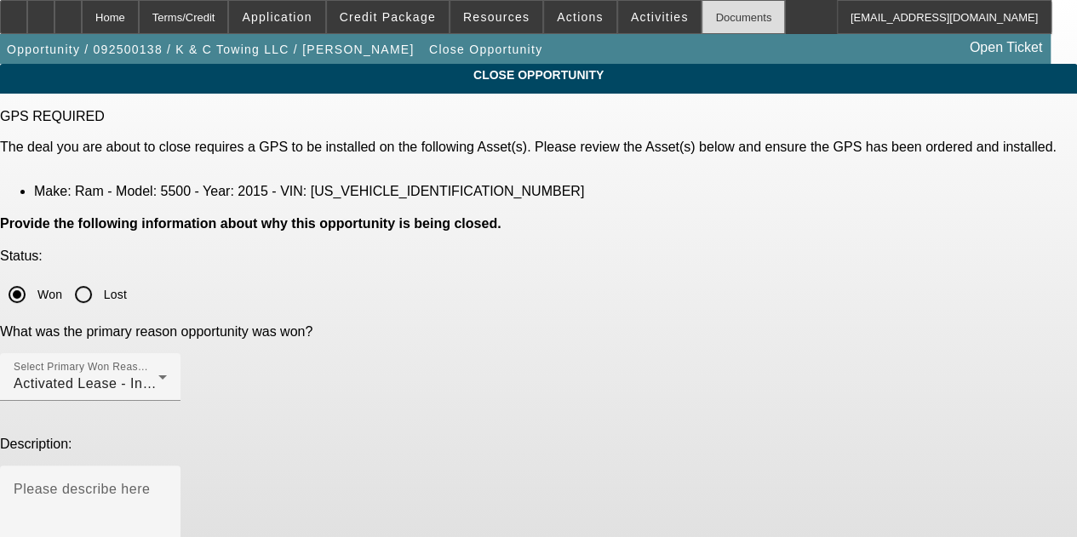
click at [701, 21] on div "Documents" at bounding box center [742, 17] width 83 height 34
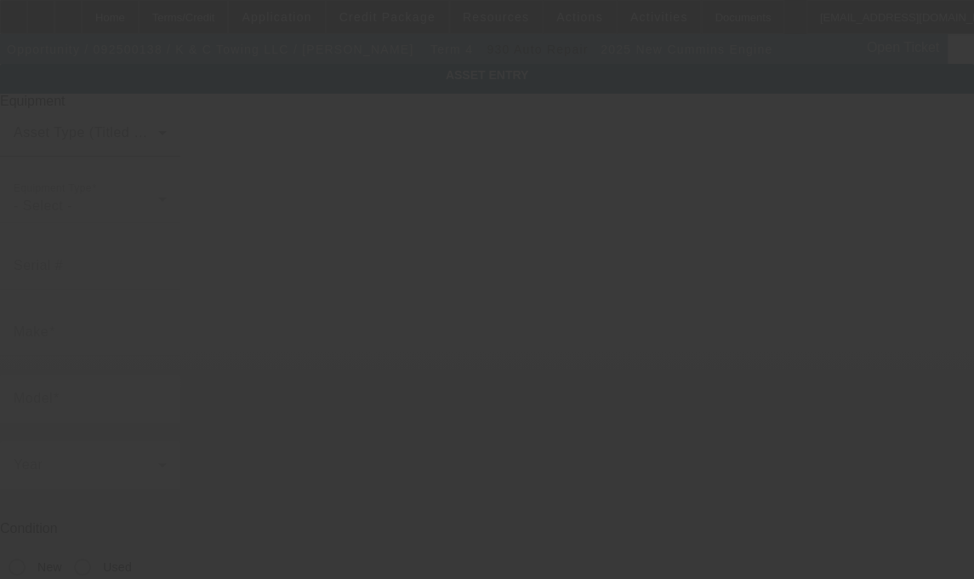
type input "Cummins"
type input "Engine"
radio input "true"
type textarea "6.7L Cummins Engine replacement"
type input "[STREET_ADDRESS]"
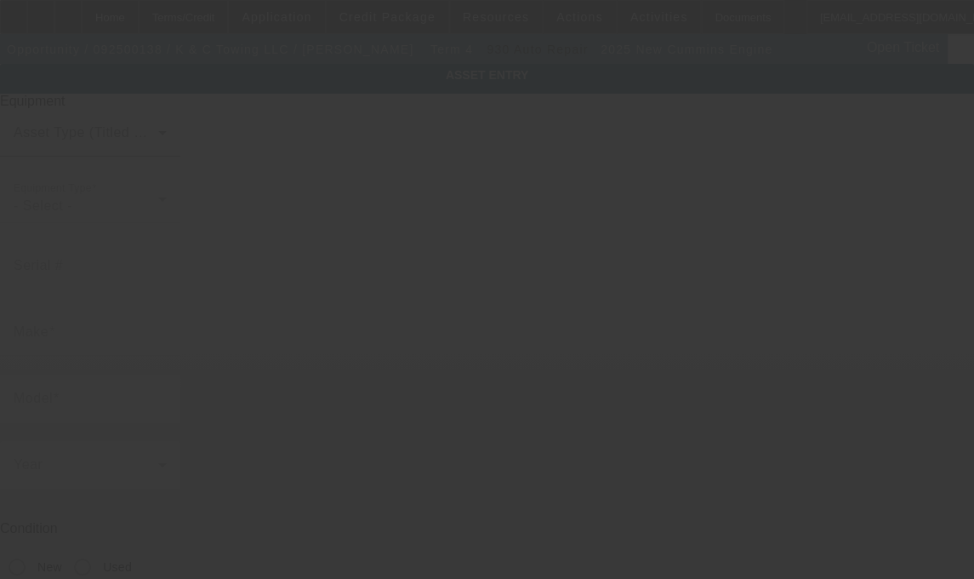
type input "Unit 9263"
type input "[GEOGRAPHIC_DATA][PERSON_NAME]"
type input "46809"
type input "[PERSON_NAME]"
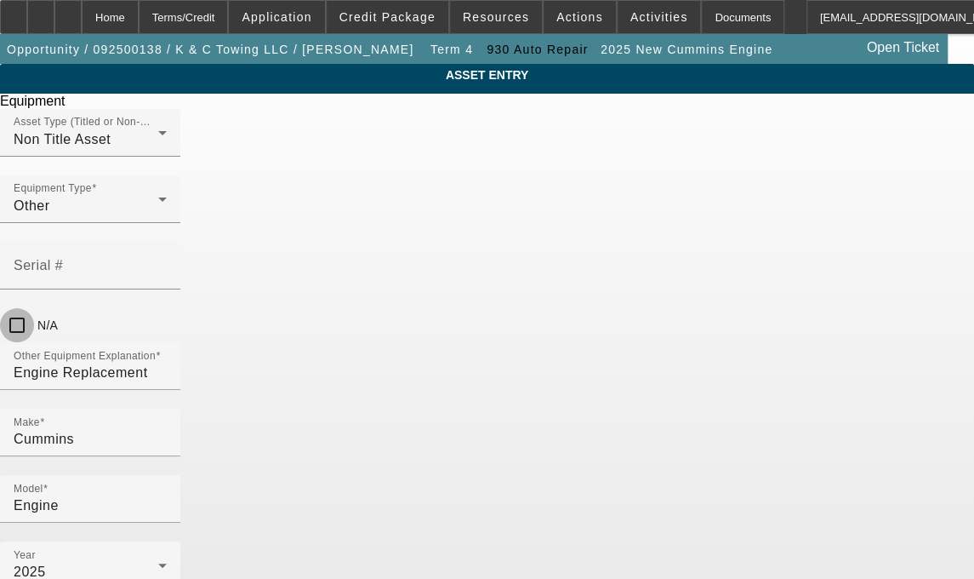
click at [34, 308] on input "N/A" at bounding box center [17, 325] width 34 height 34
checkbox input "true"
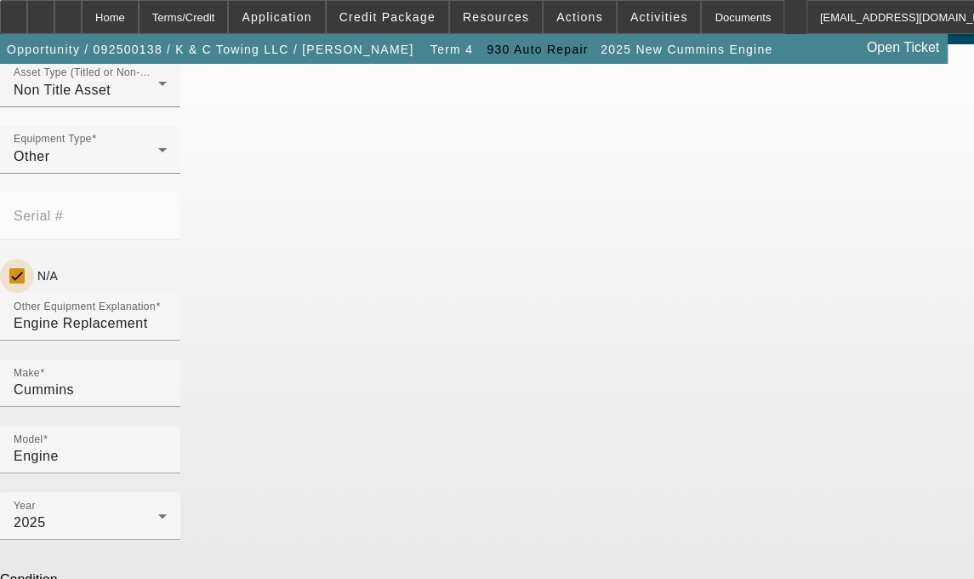
scroll to position [197, 0]
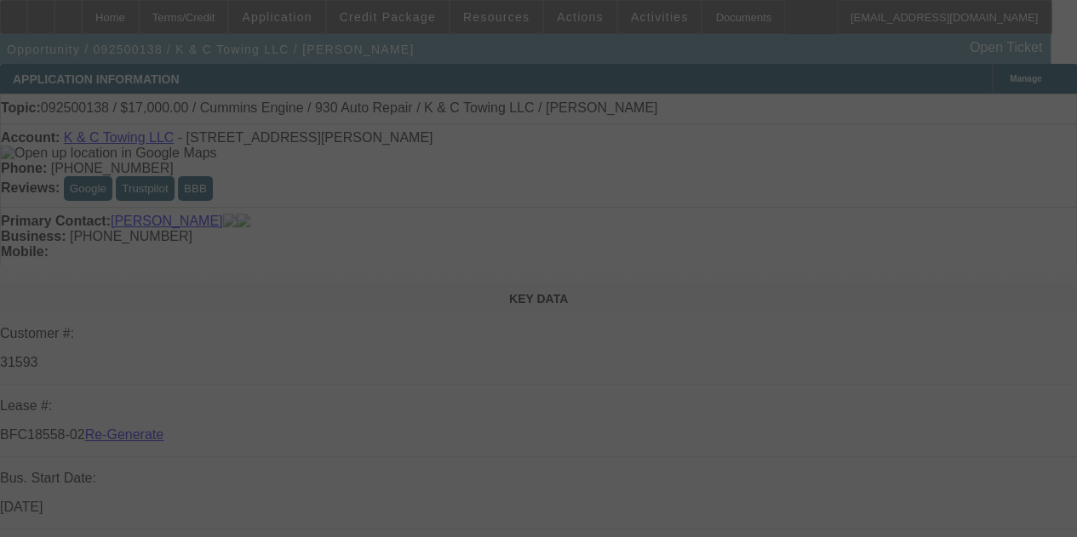
select select "4"
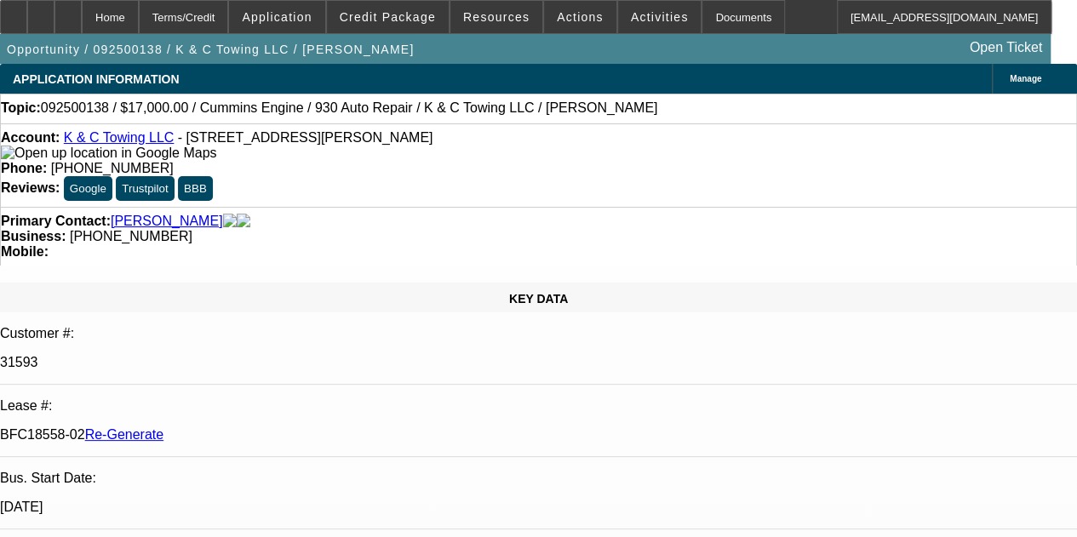
select select "0"
select select "2"
select select "0"
select select "6"
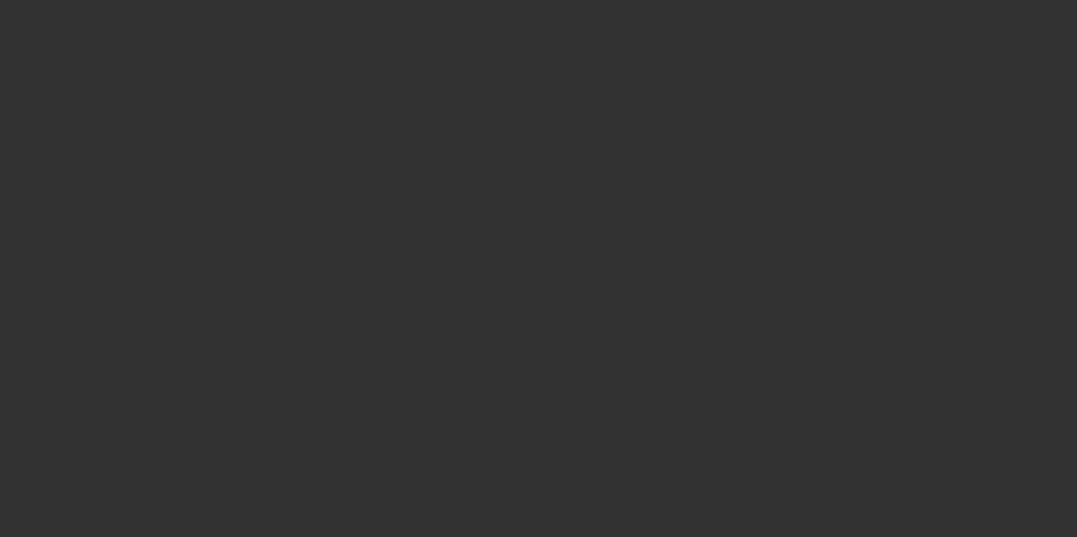
select select "4"
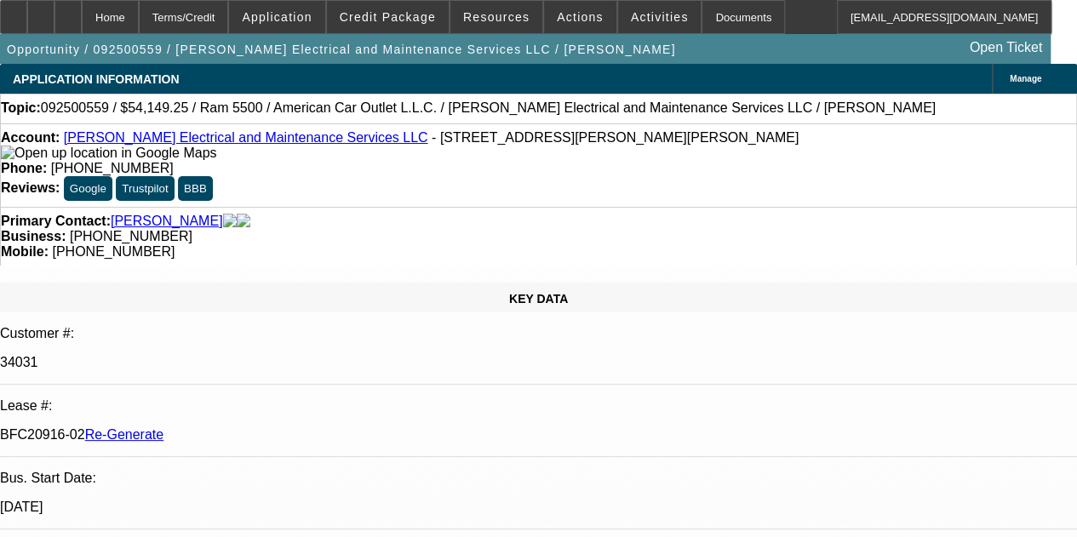
select select "0"
select select "2"
select select "0"
select select "6"
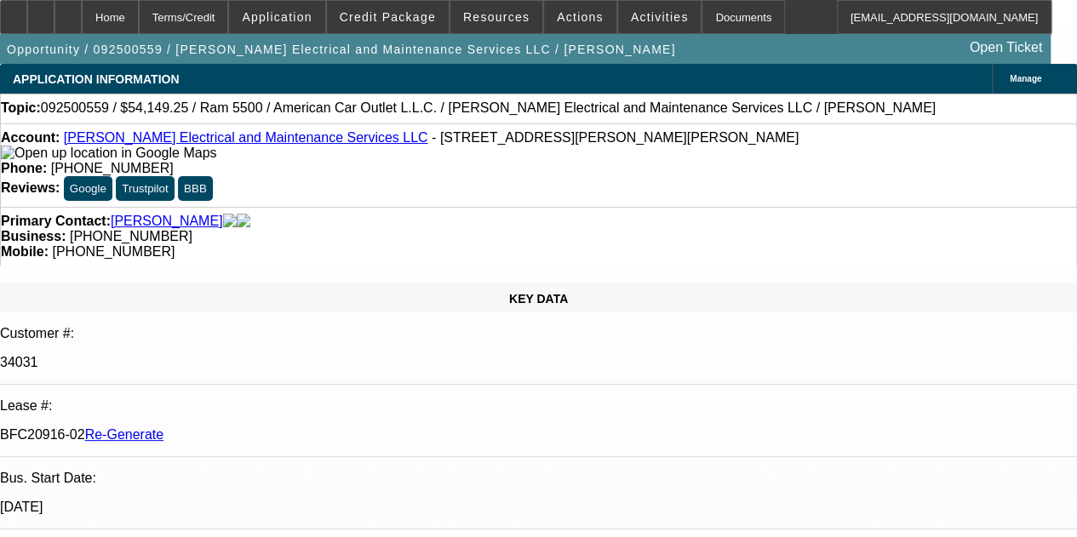
scroll to position [97, 0]
click at [708, 17] on div "Documents" at bounding box center [742, 17] width 83 height 34
click at [82, 8] on div at bounding box center [67, 17] width 27 height 34
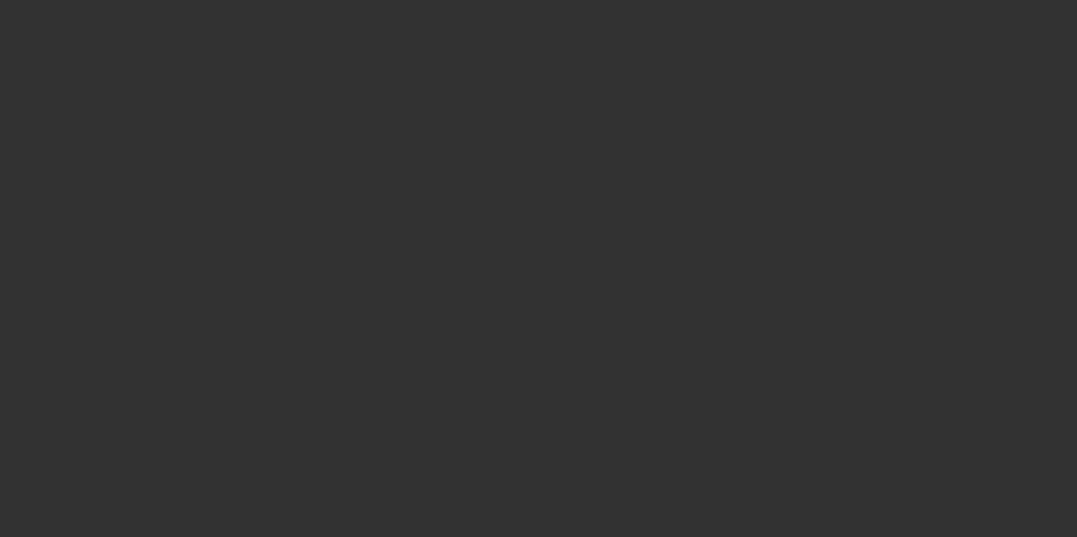
select select "4"
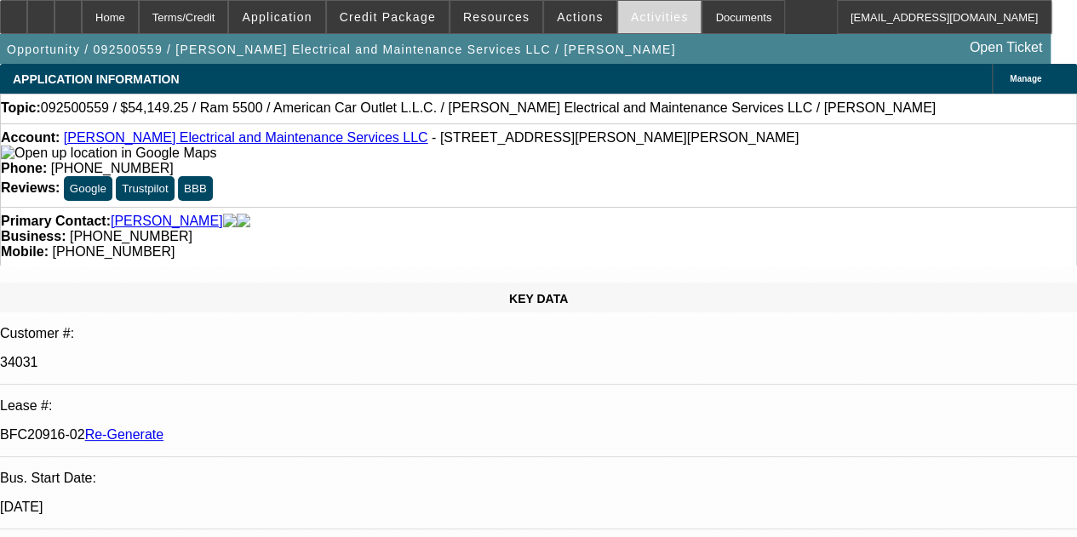
drag, startPoint x: 625, startPoint y: 14, endPoint x: 631, endPoint y: 1, distance: 14.9
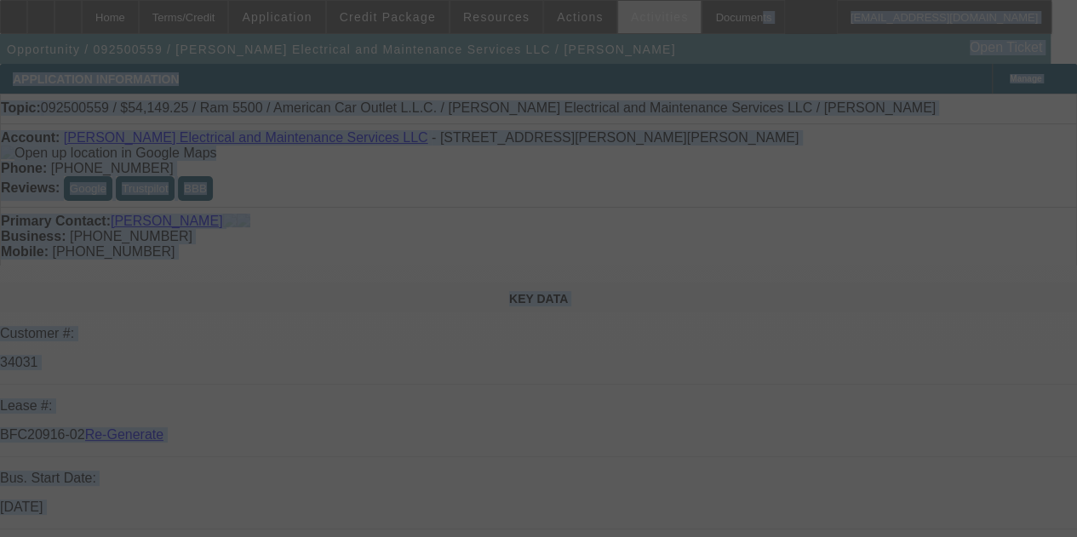
select select "0"
select select "2"
select select "0"
select select "6"
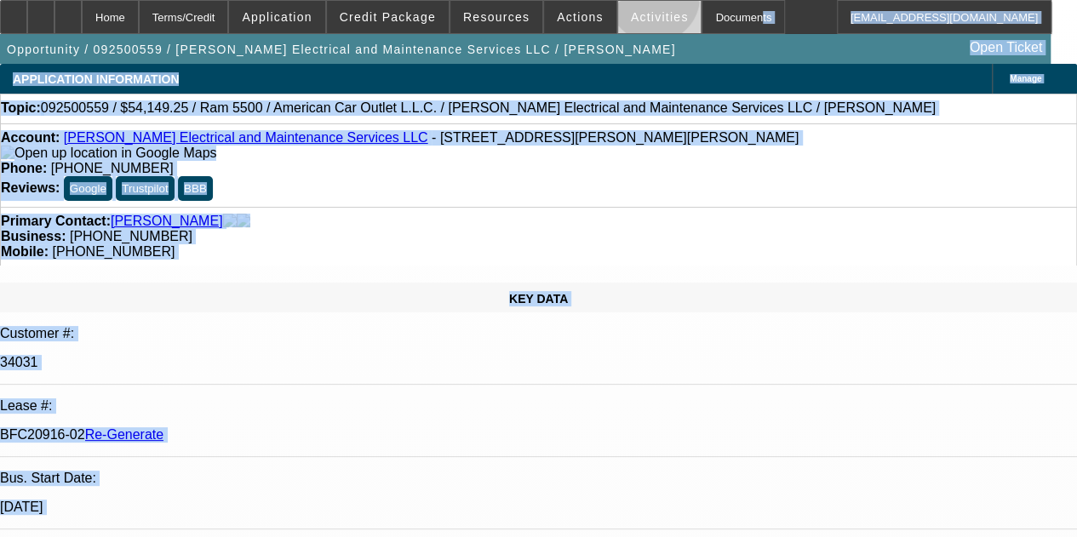
click at [631, 1] on span at bounding box center [659, 17] width 83 height 41
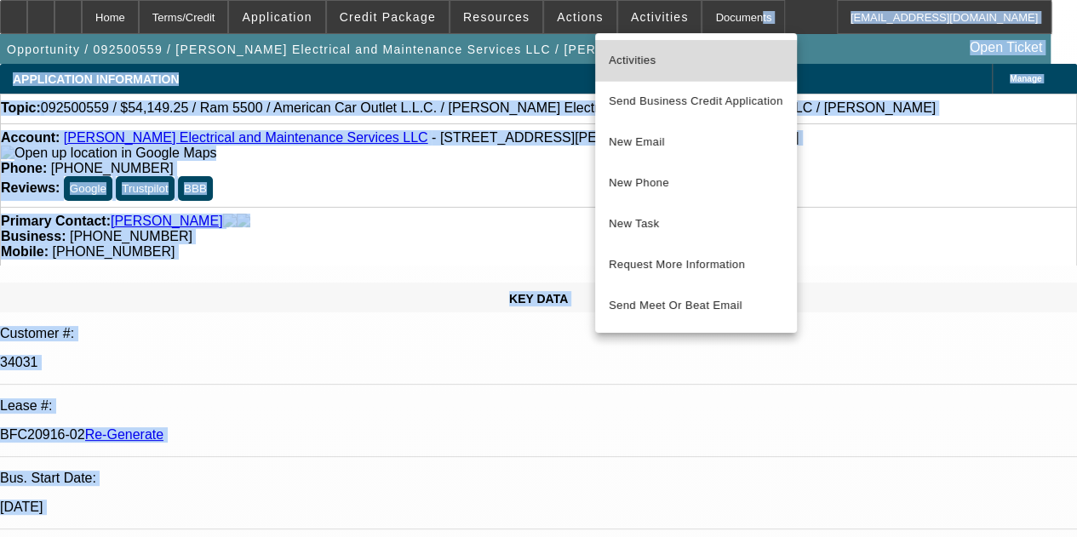
click at [631, 59] on span "Activities" at bounding box center [696, 60] width 174 height 20
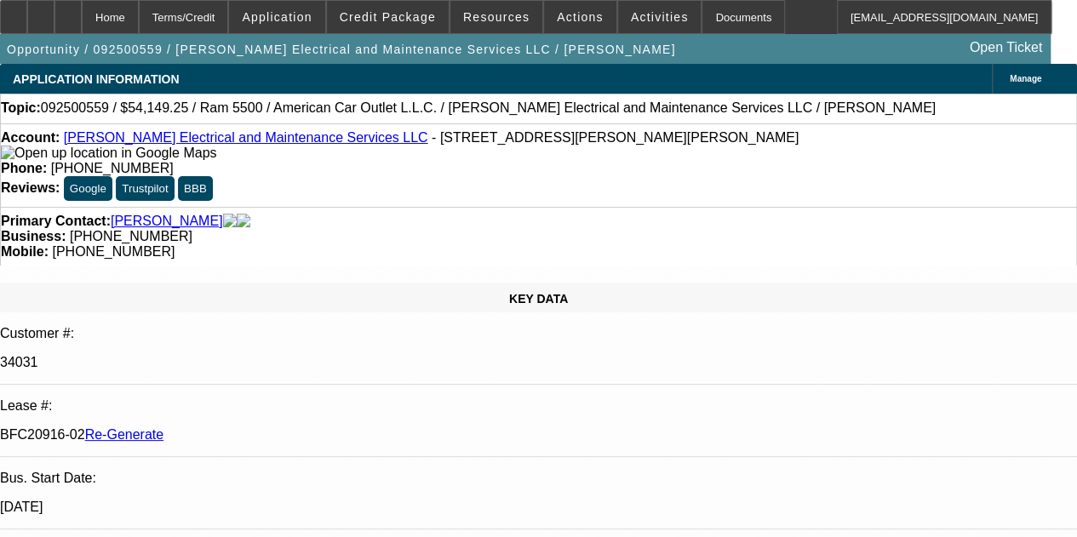
click at [777, 23] on div "Home Terms/Credit Application Credit Package Resources Actions Activities Docum…" at bounding box center [525, 17] width 1051 height 34
click at [557, 16] on span "Actions" at bounding box center [580, 17] width 47 height 14
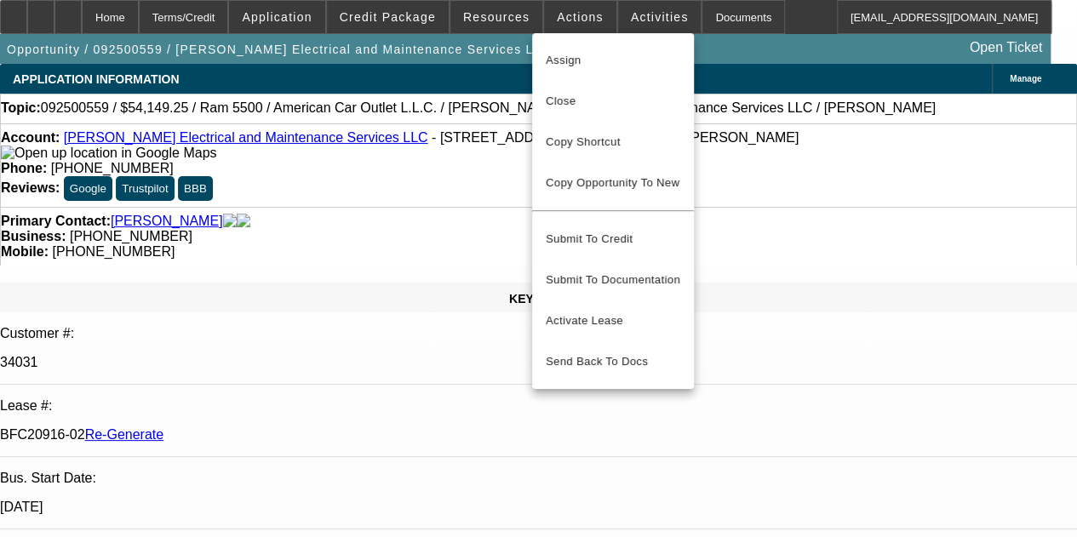
click at [630, 14] on div at bounding box center [538, 268] width 1077 height 537
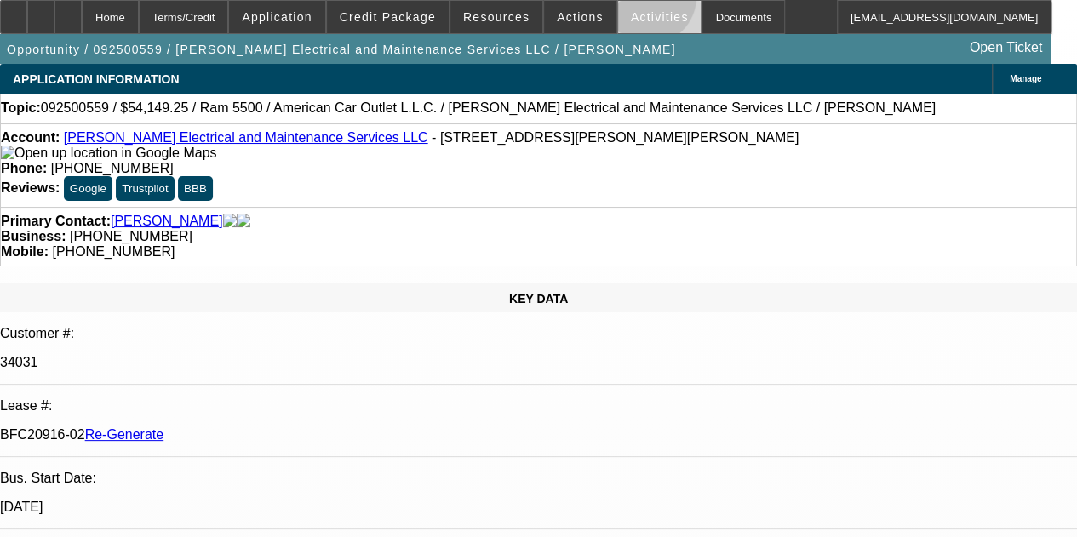
click at [625, 1] on button "Activities" at bounding box center [659, 17] width 83 height 32
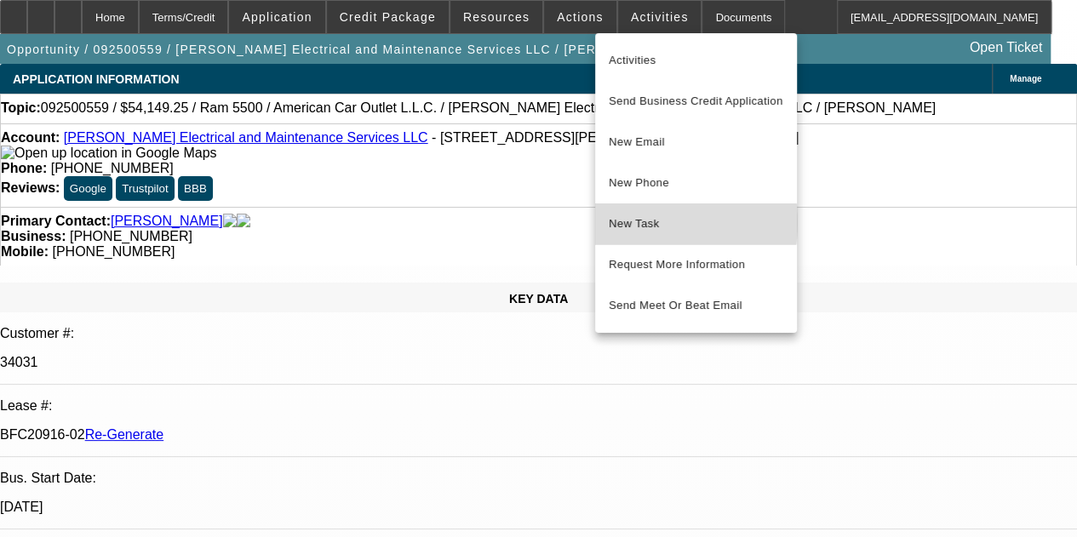
click at [632, 223] on span "New Task" at bounding box center [696, 224] width 174 height 20
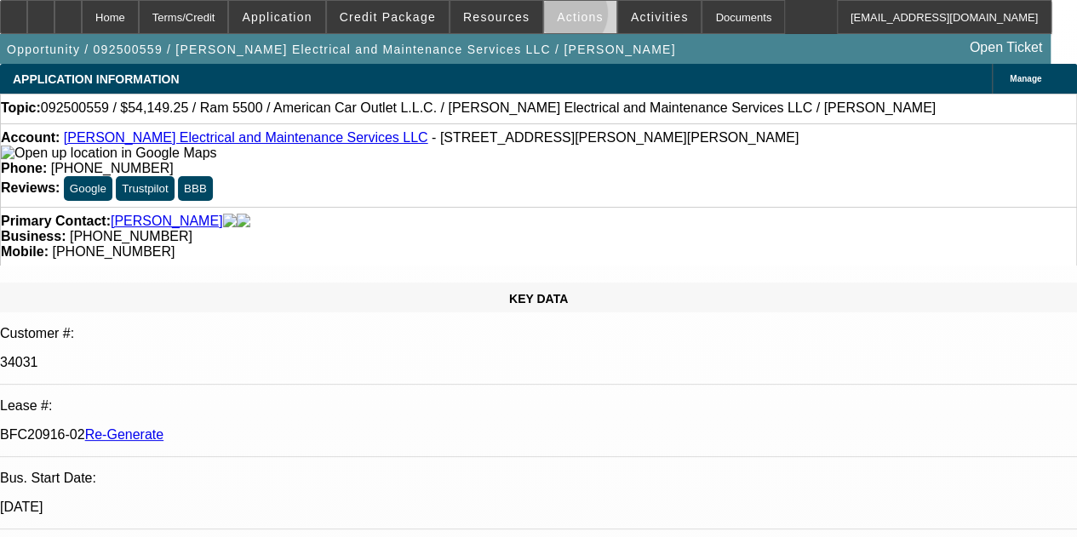
click at [557, 13] on span "Actions" at bounding box center [580, 17] width 47 height 14
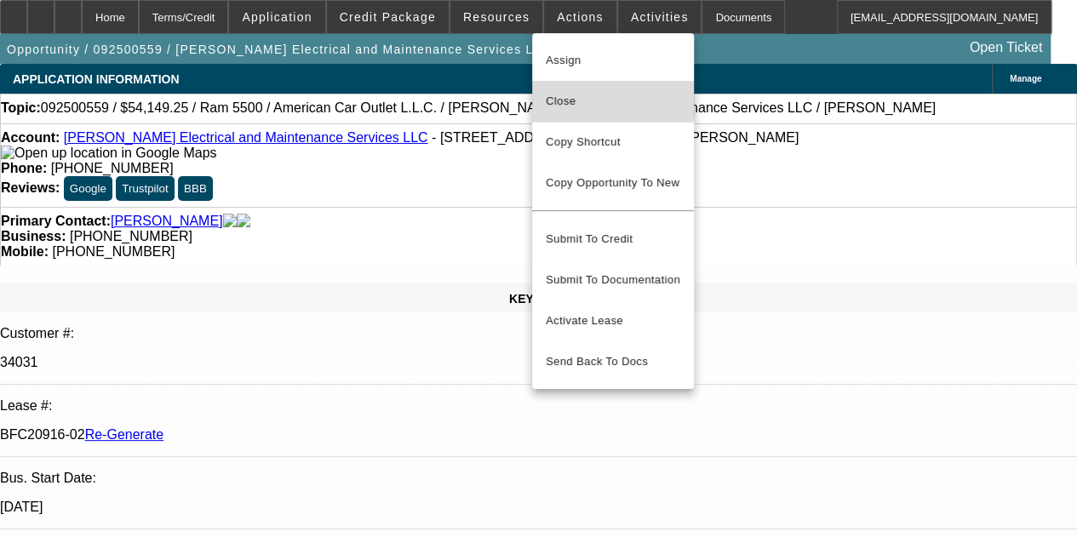
click at [563, 100] on span "Close" at bounding box center [613, 101] width 134 height 20
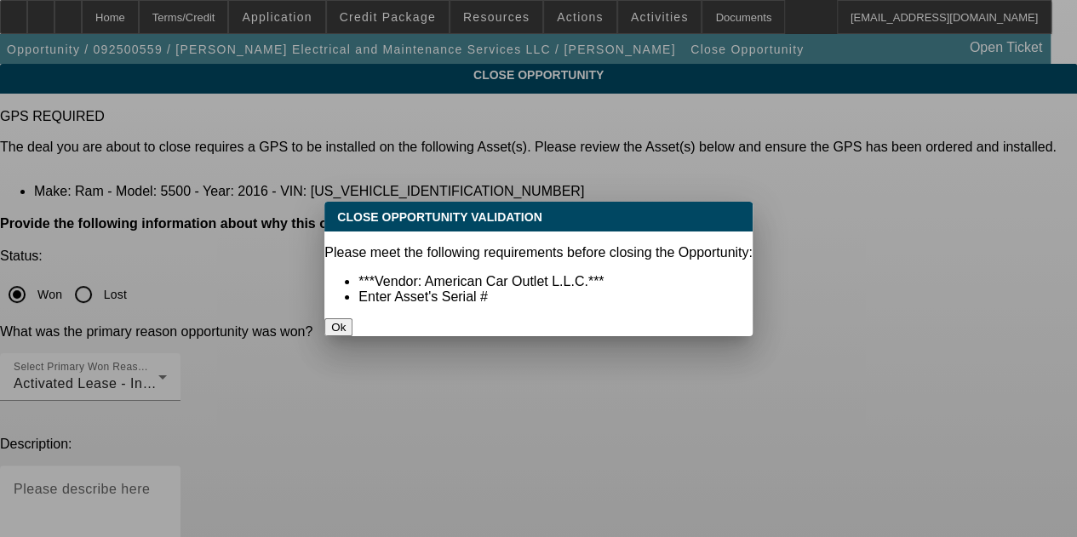
click at [352, 318] on button "Ok" at bounding box center [338, 327] width 28 height 18
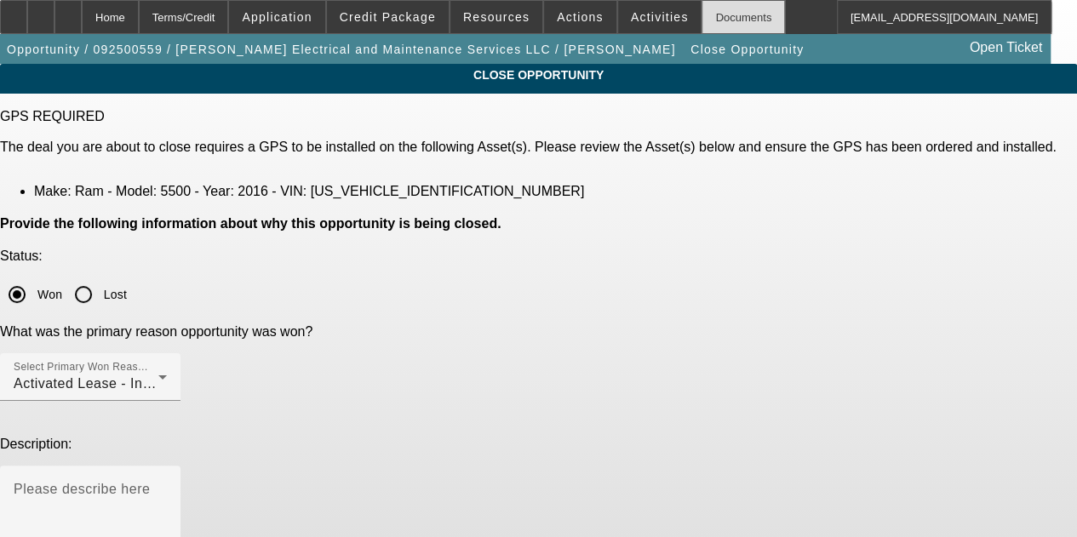
click at [706, 20] on div "Documents" at bounding box center [742, 17] width 83 height 34
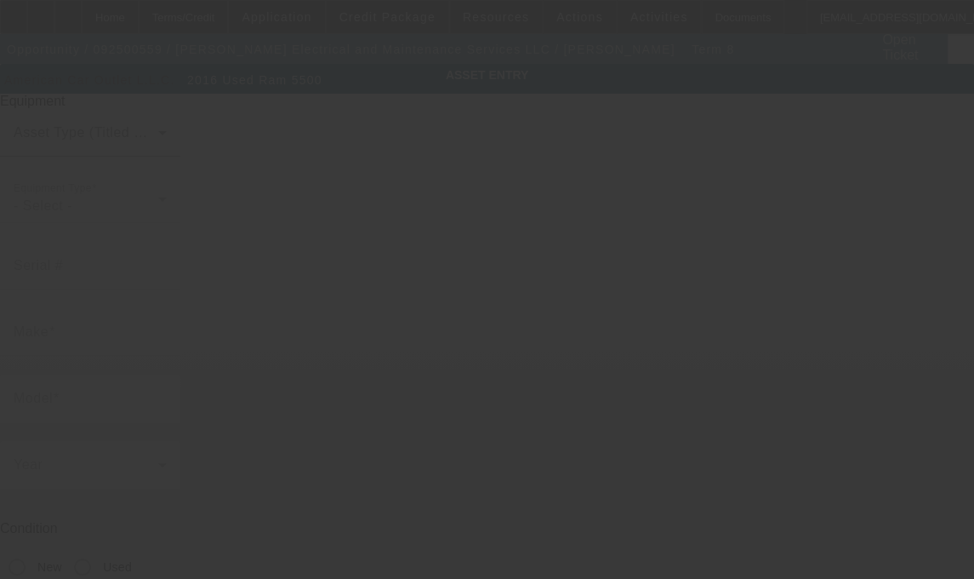
type input "[US_VEHICLE_IDENTIFICATION_NUMBER]"
type input "Ram"
type input "5500"
radio input "true"
type textarea "with"
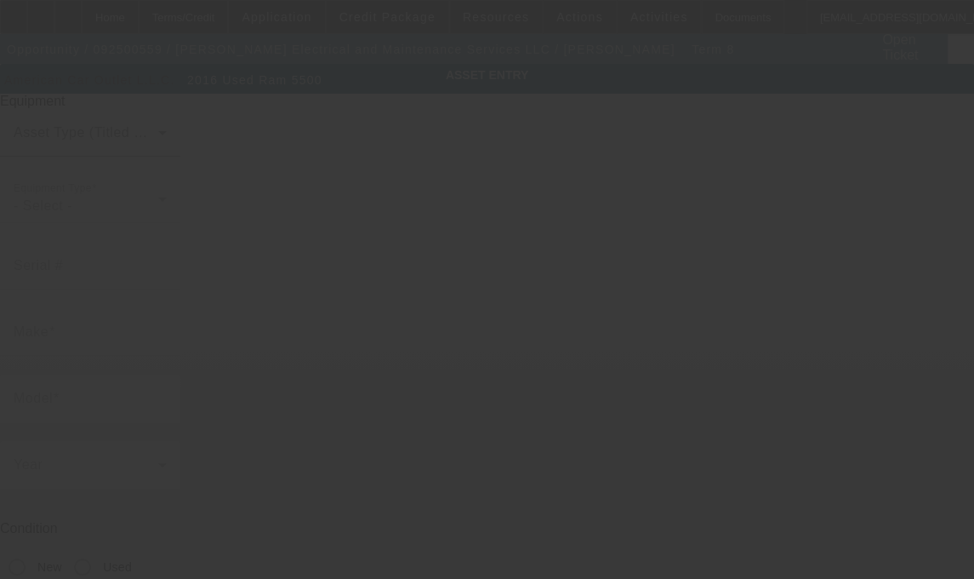
type input "45044 Walls Cemetary Rd"
type input "[GEOGRAPHIC_DATA]"
type input "70769"
type input "[DATE]"
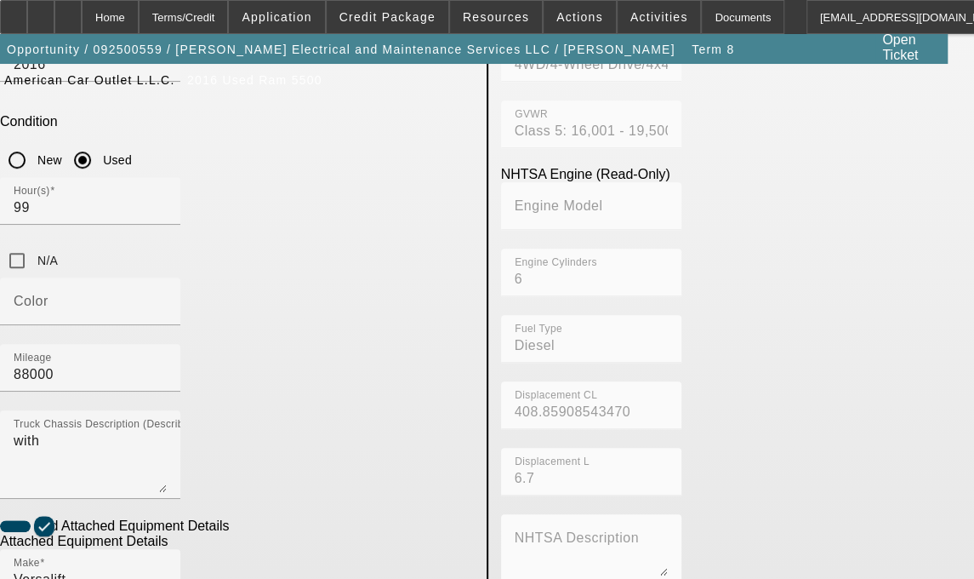
scroll to position [424, 0]
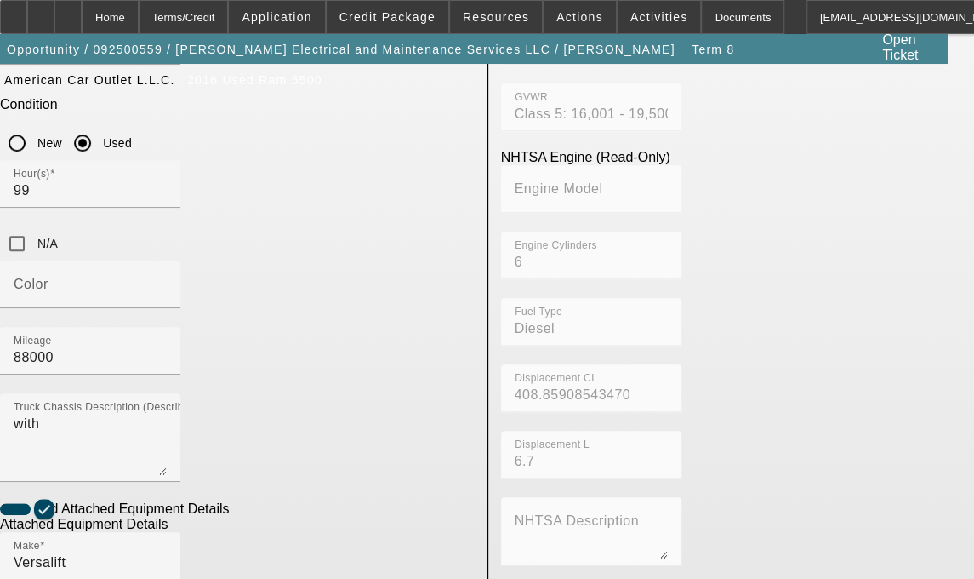
checkbox input "true"
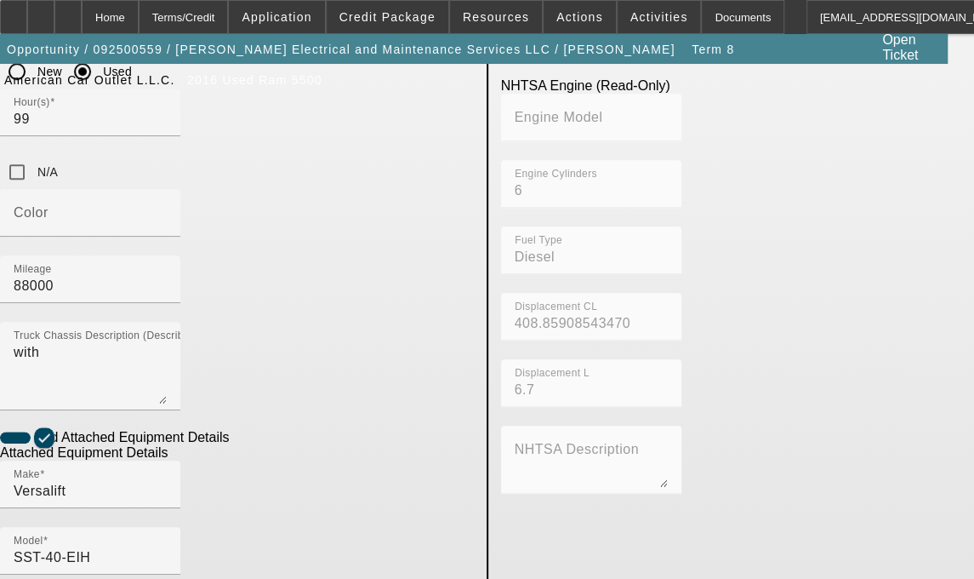
scroll to position [581, 0]
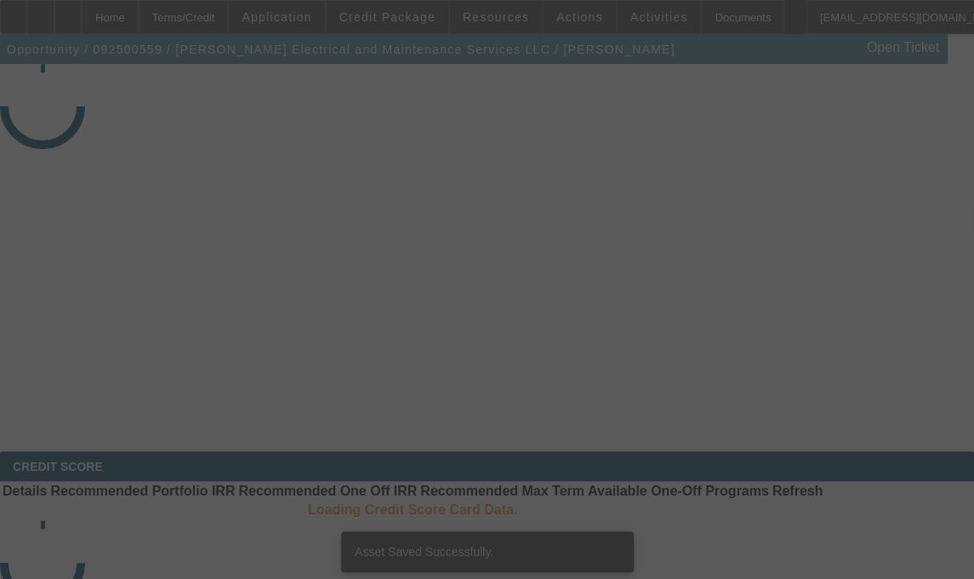
select select "4"
